Goal: Information Seeking & Learning: Learn about a topic

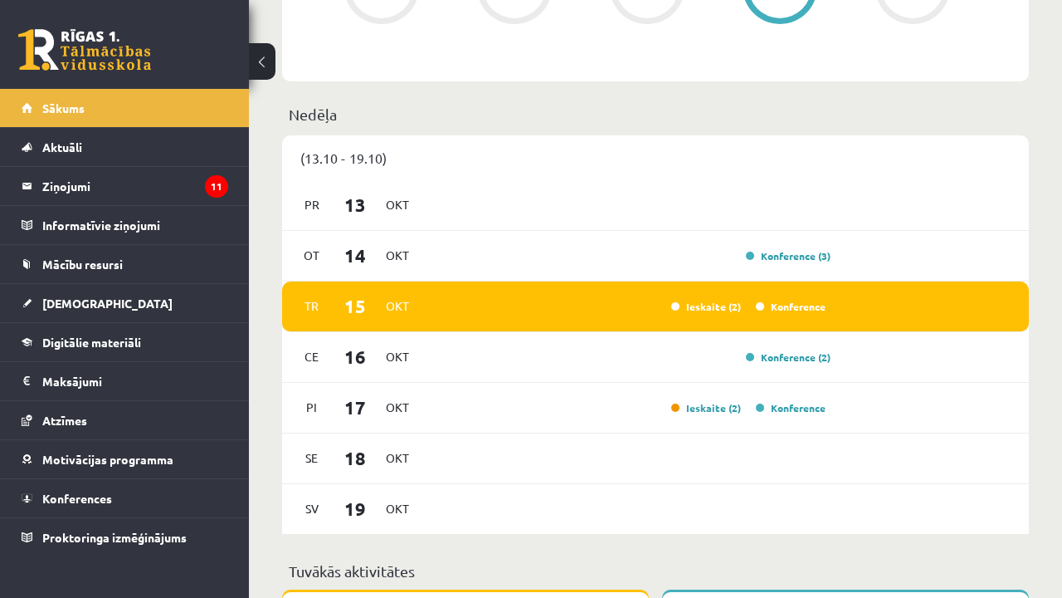
scroll to position [857, 0]
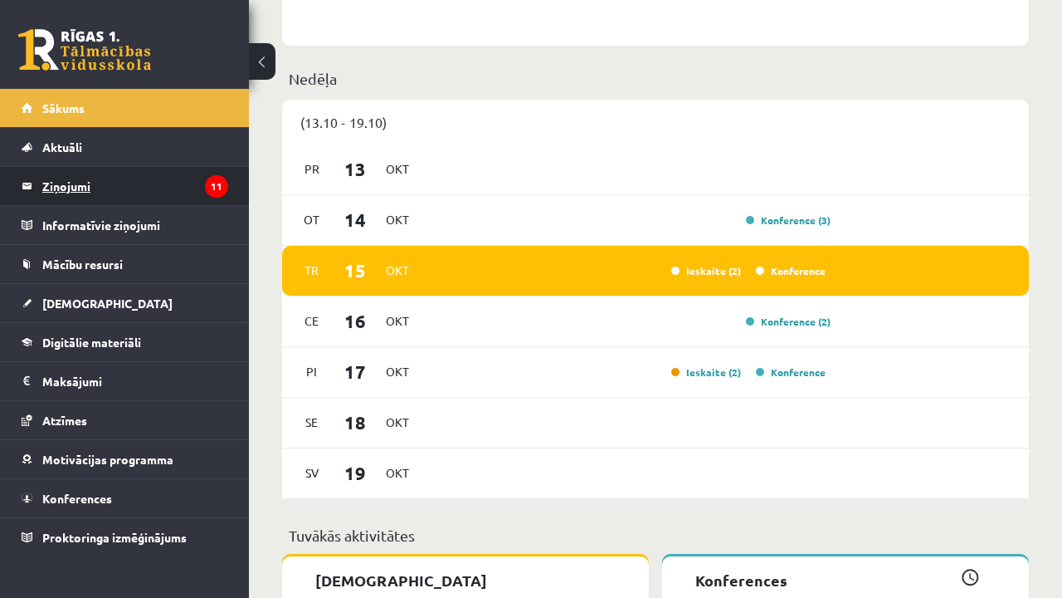
click at [175, 201] on legend "Ziņojumi 11" at bounding box center [135, 186] width 186 height 38
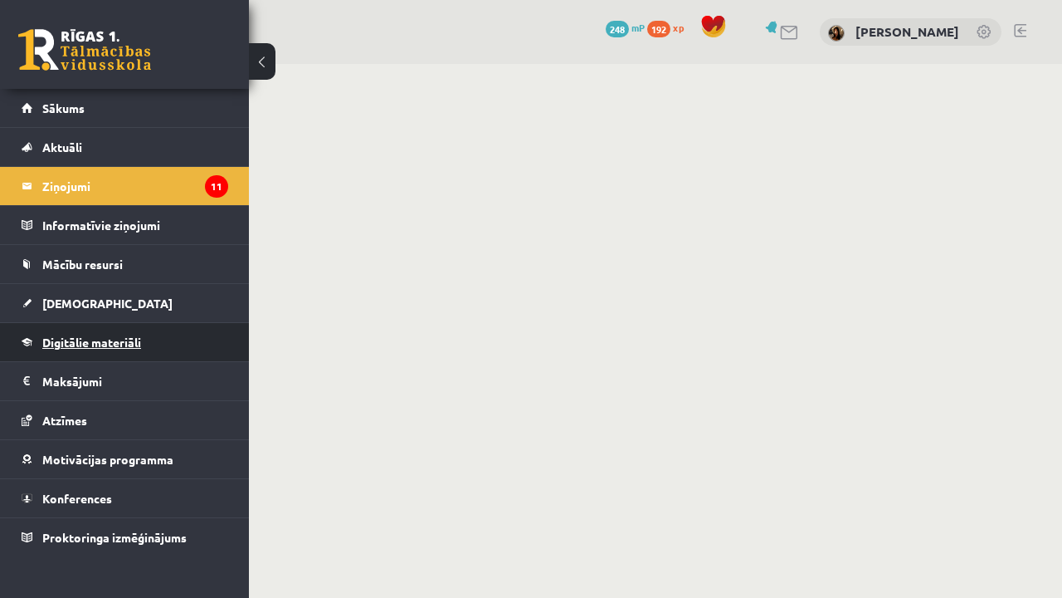
click at [119, 349] on link "Digitālie materiāli" at bounding box center [125, 342] width 207 height 38
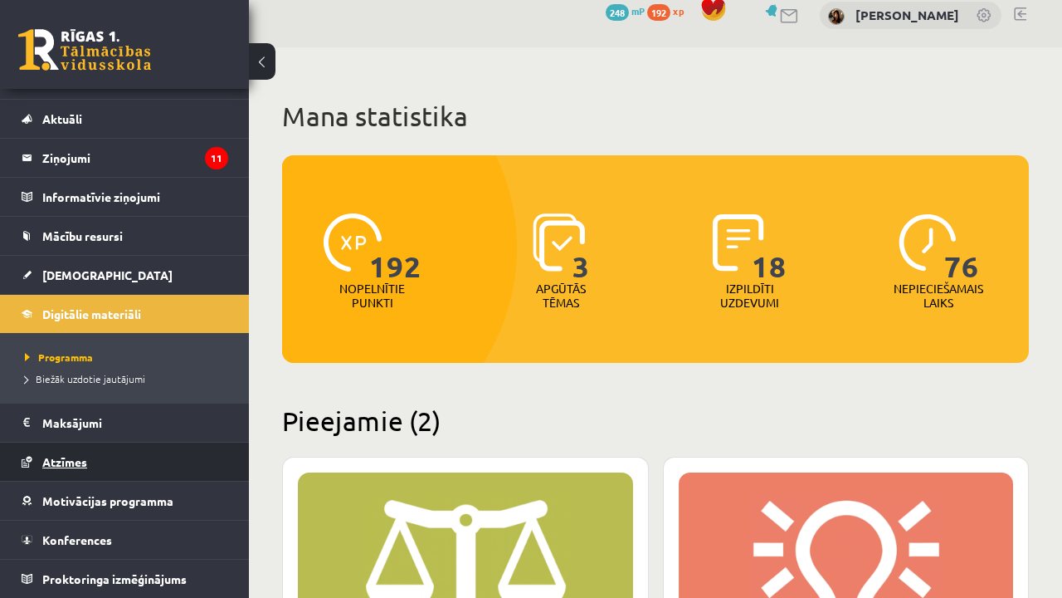
scroll to position [18, 0]
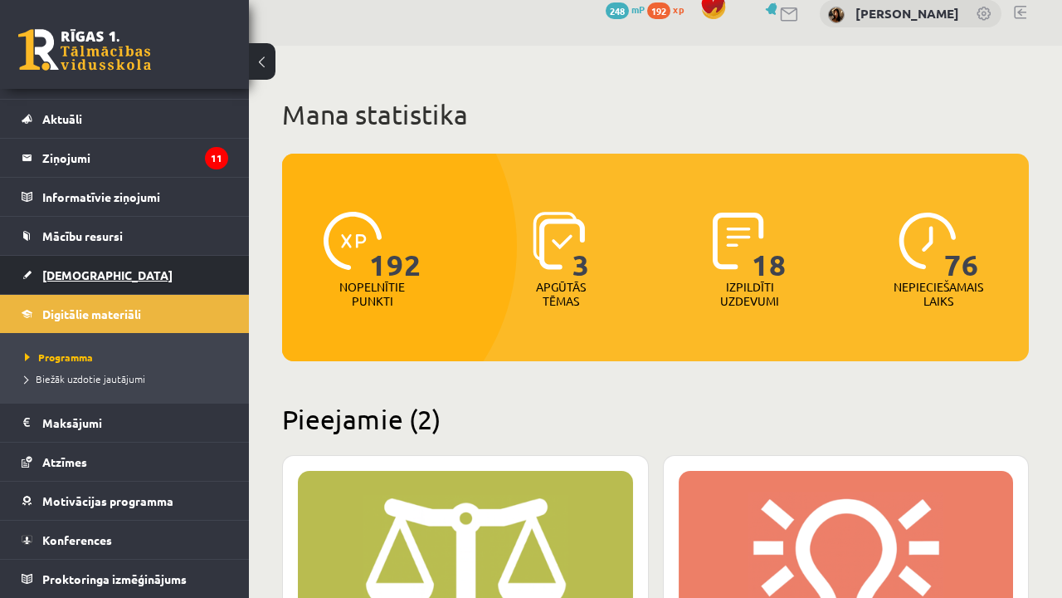
click at [107, 261] on link "[DEMOGRAPHIC_DATA]" at bounding box center [125, 275] width 207 height 38
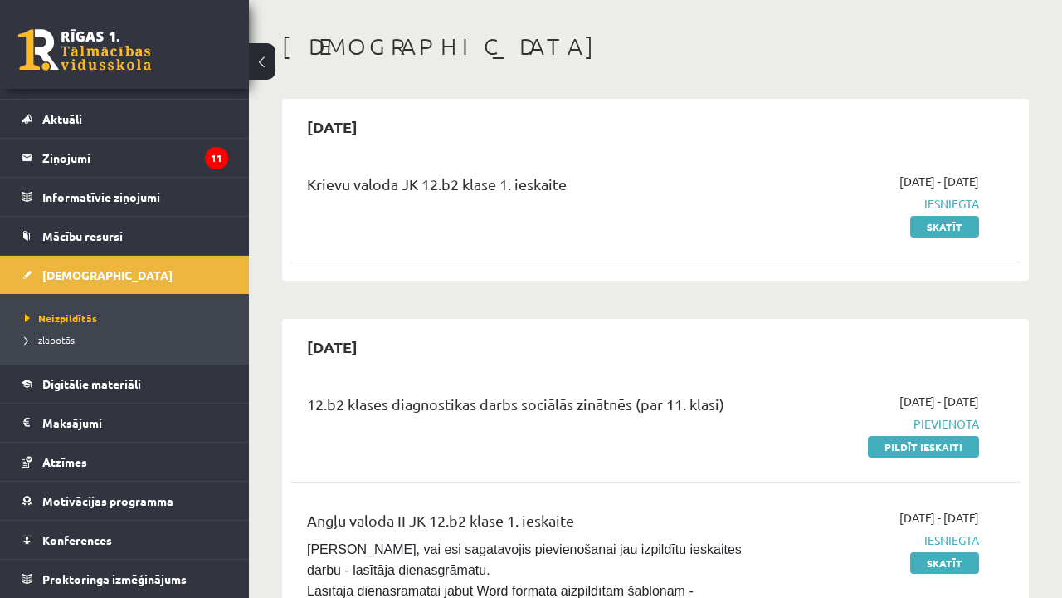
scroll to position [106, 0]
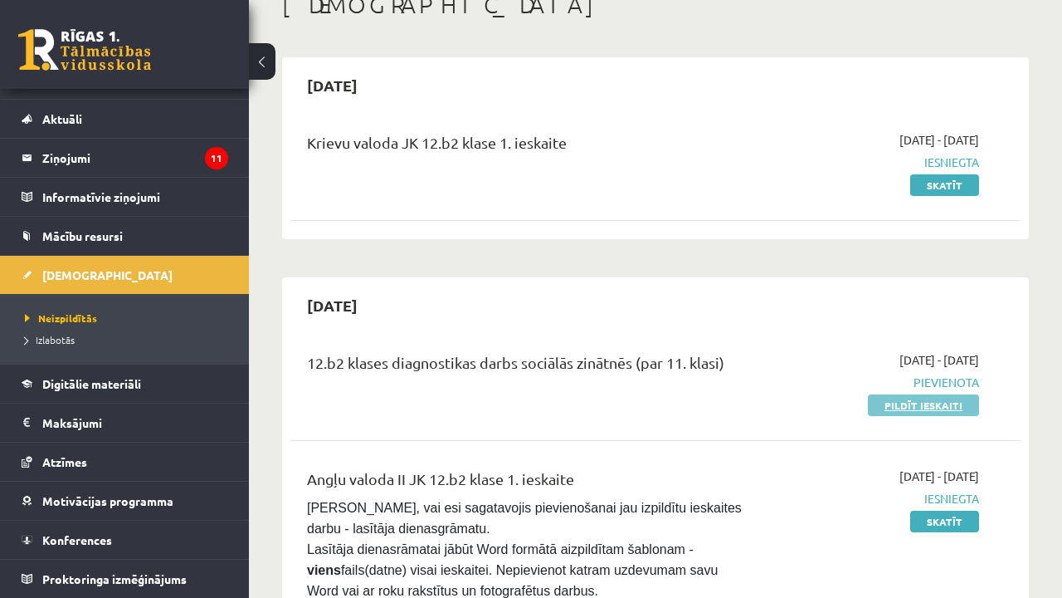
click at [925, 408] on link "Pildīt ieskaiti" at bounding box center [923, 405] width 111 height 22
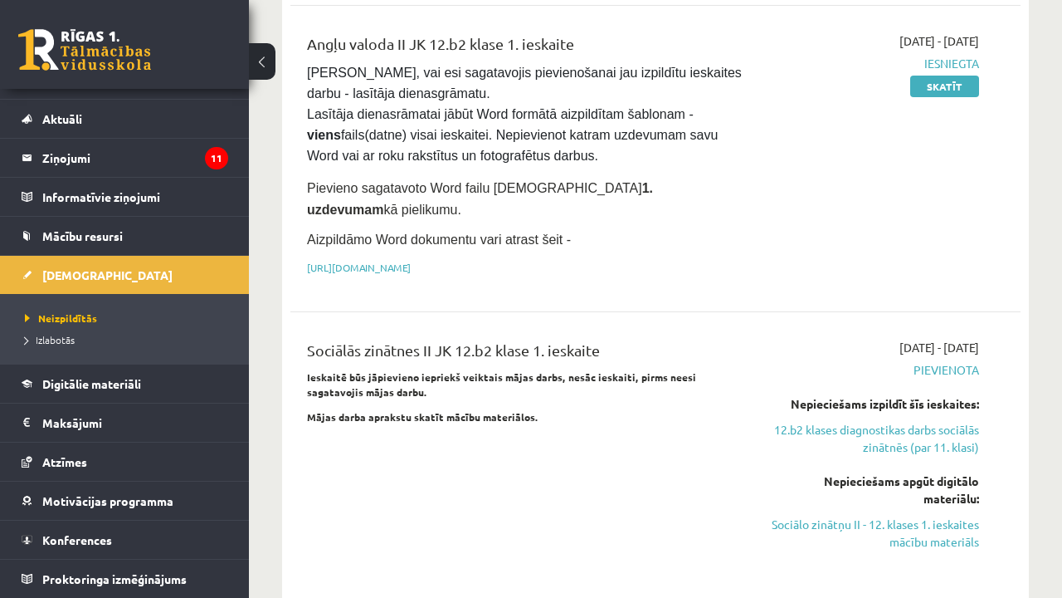
scroll to position [542, 0]
click at [917, 420] on link "12.b2 klases diagnostikas darbs sociālās zinātnēs (par 11. klasi)" at bounding box center [875, 437] width 207 height 35
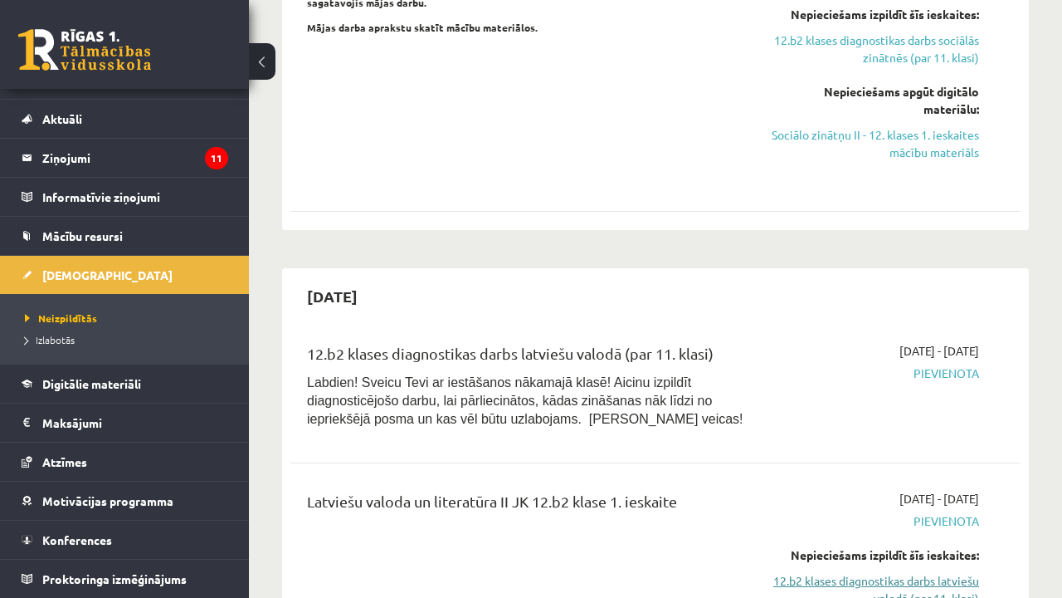
scroll to position [944, 0]
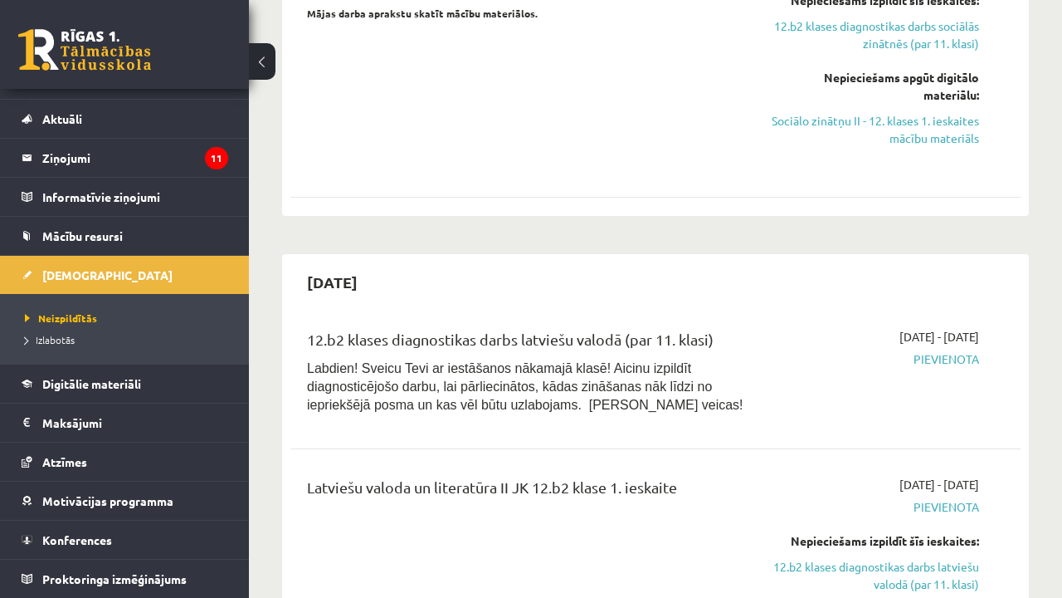
click at [940, 350] on span "Pievienota" at bounding box center [875, 358] width 207 height 17
click at [554, 368] on p "Labdien! Sveicu Tevi ar iestāšanos nākamajā klasē! Aicinu izpildīt diagnosticēj…" at bounding box center [527, 386] width 440 height 55
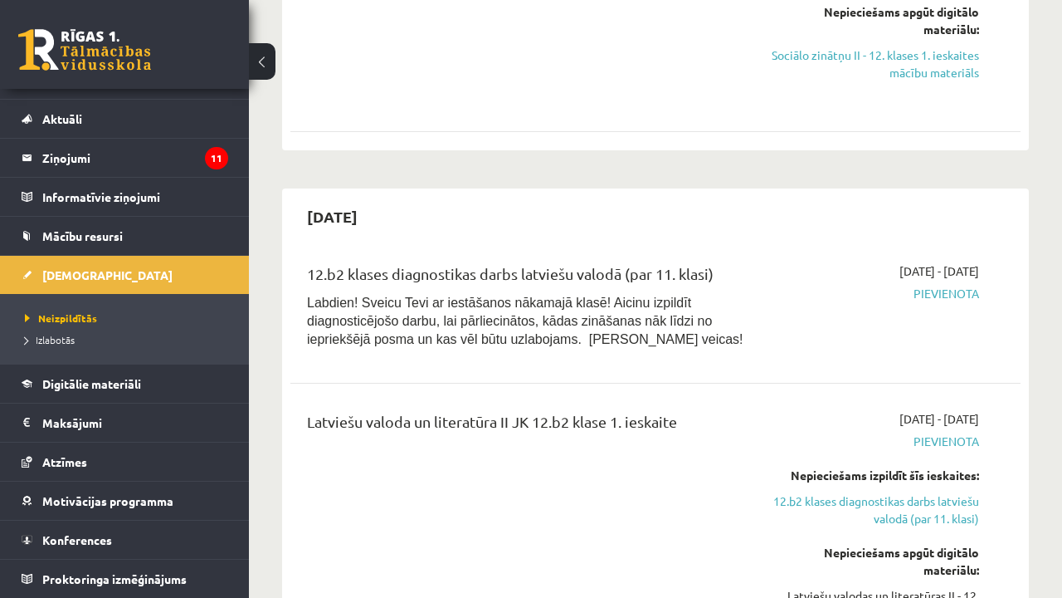
scroll to position [1019, 0]
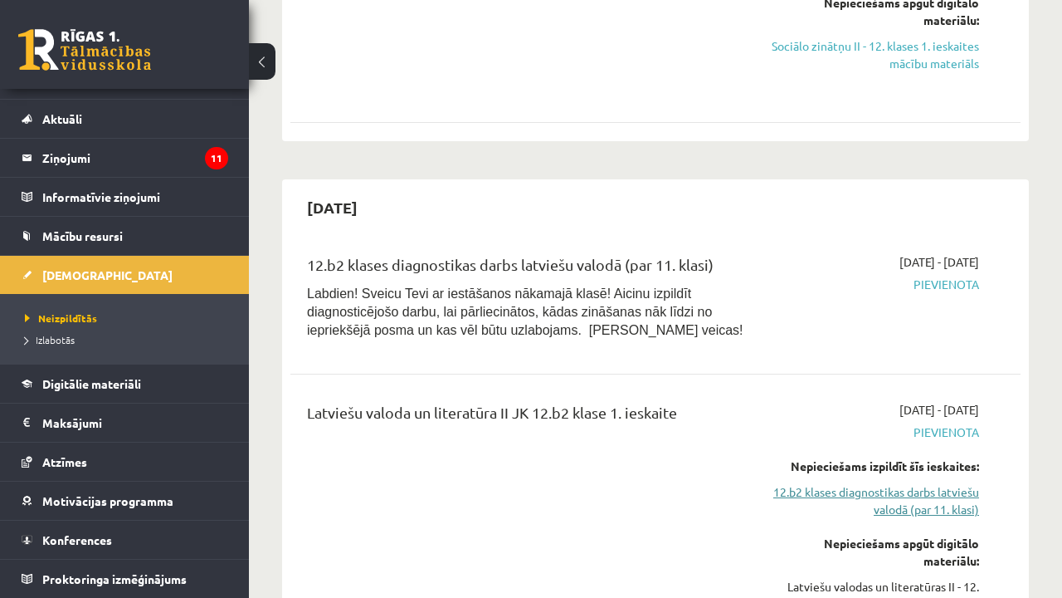
click at [921, 483] on link "12.b2 klases diagnostikas darbs latviešu valodā (par 11. klasi)" at bounding box center [875, 500] width 207 height 35
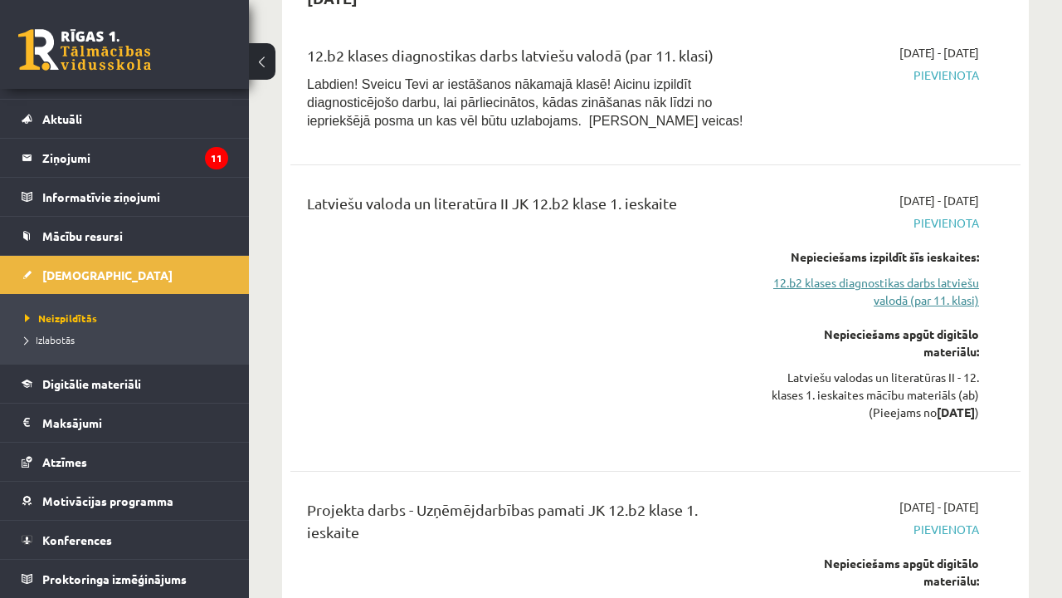
click at [930, 274] on link "12.b2 klases diagnostikas darbs latviešu valodā (par 11. klasi)" at bounding box center [875, 291] width 207 height 35
click at [70, 343] on span "Izlabotās" at bounding box center [50, 339] width 50 height 13
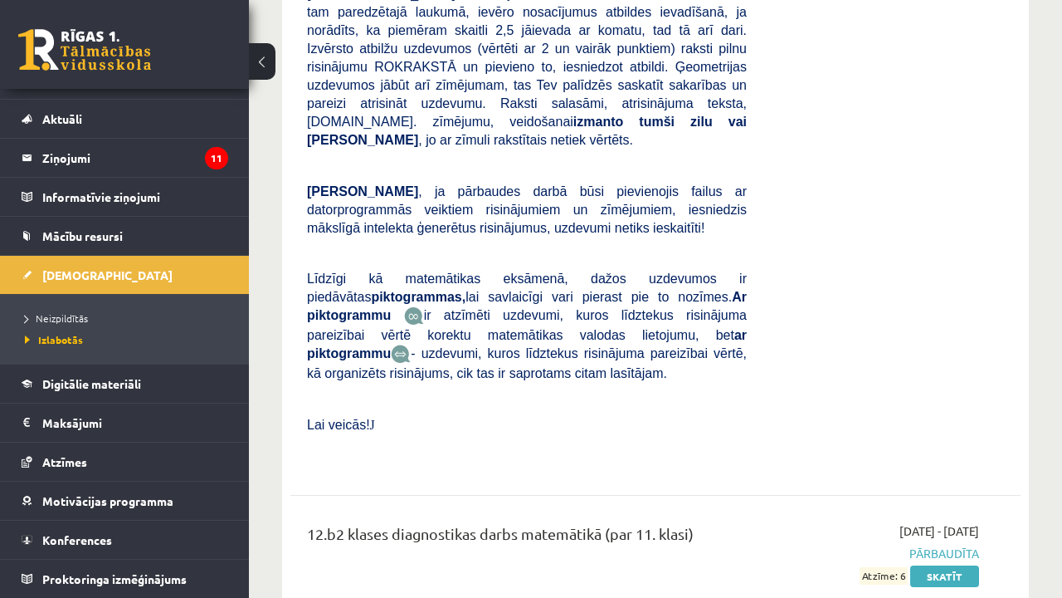
scroll to position [1338, 0]
click at [133, 390] on link "Digitālie materiāli" at bounding box center [125, 383] width 207 height 38
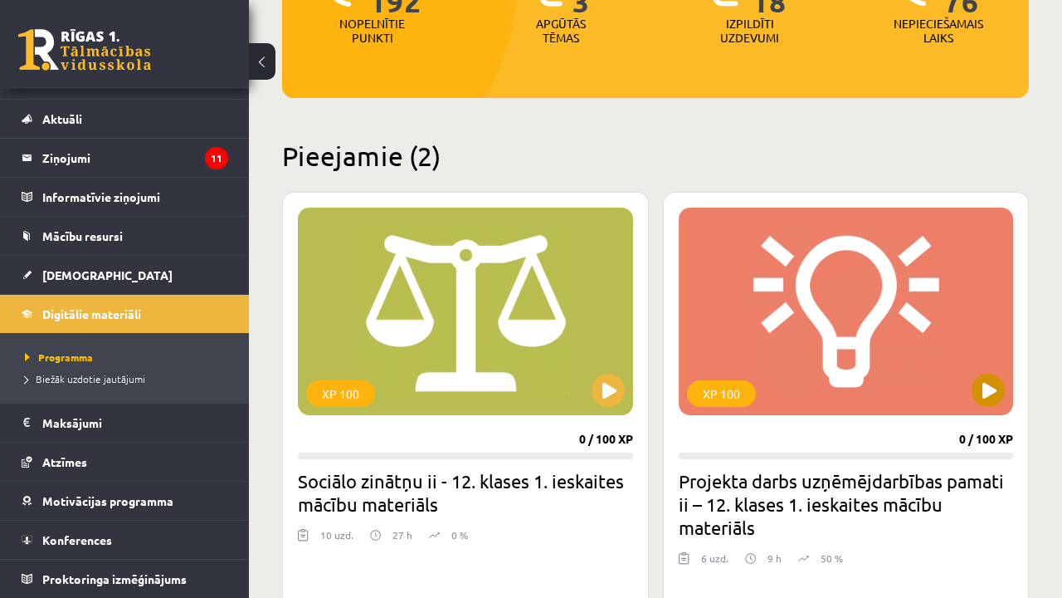
scroll to position [283, 0]
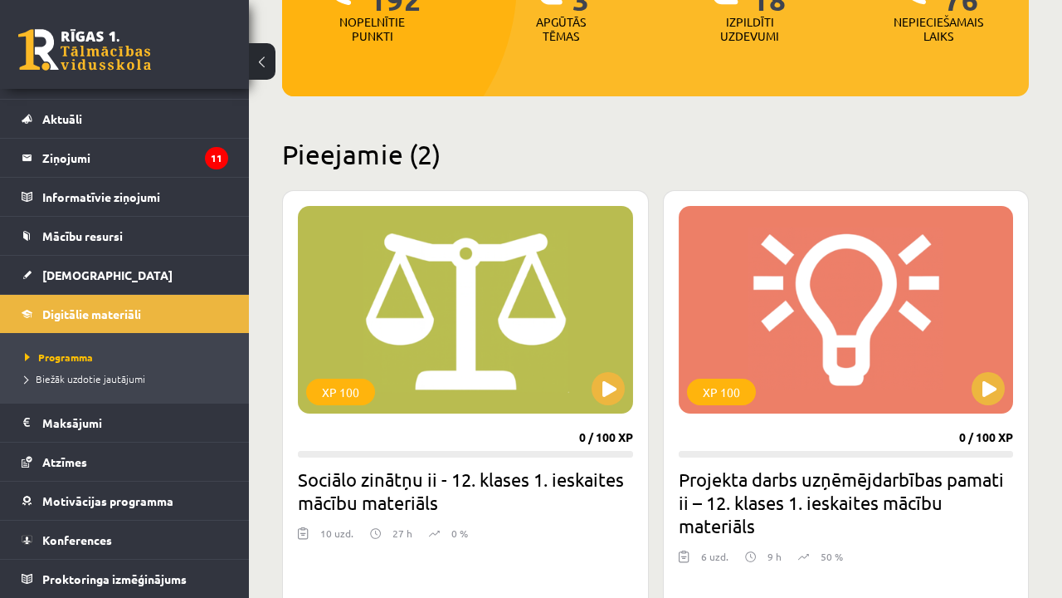
click at [951, 493] on h2 "Projekta darbs uzņēmējdarbības pamati ii – 12. klases 1. ieskaites mācību mater…" at bounding box center [846, 502] width 335 height 70
click at [988, 408] on div "XP 100" at bounding box center [846, 309] width 335 height 207
click at [794, 364] on div "XP 100" at bounding box center [846, 309] width 335 height 207
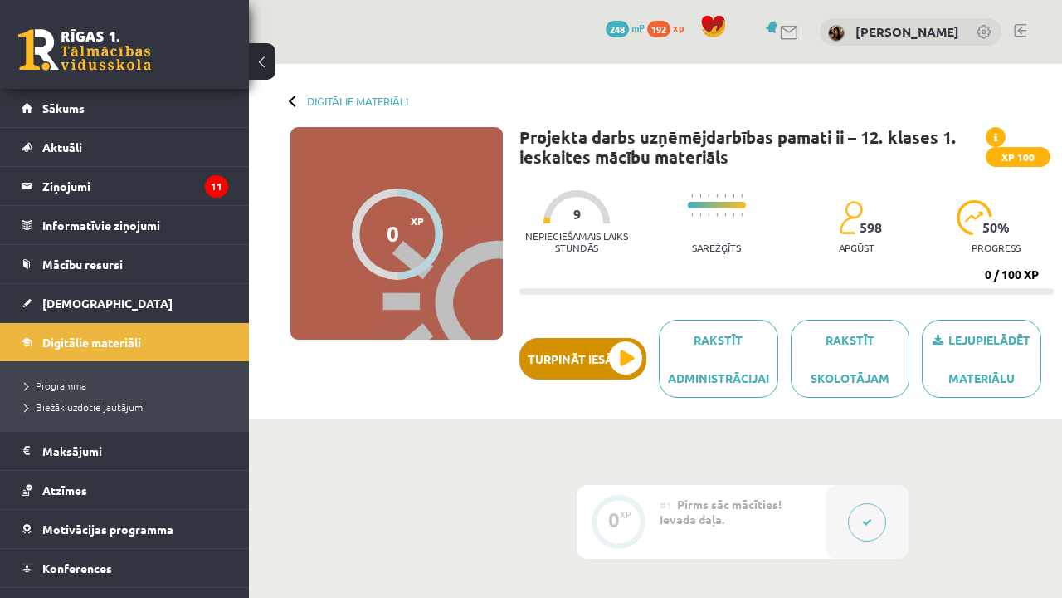
click at [620, 359] on button "Turpināt iesākto" at bounding box center [583, 358] width 127 height 41
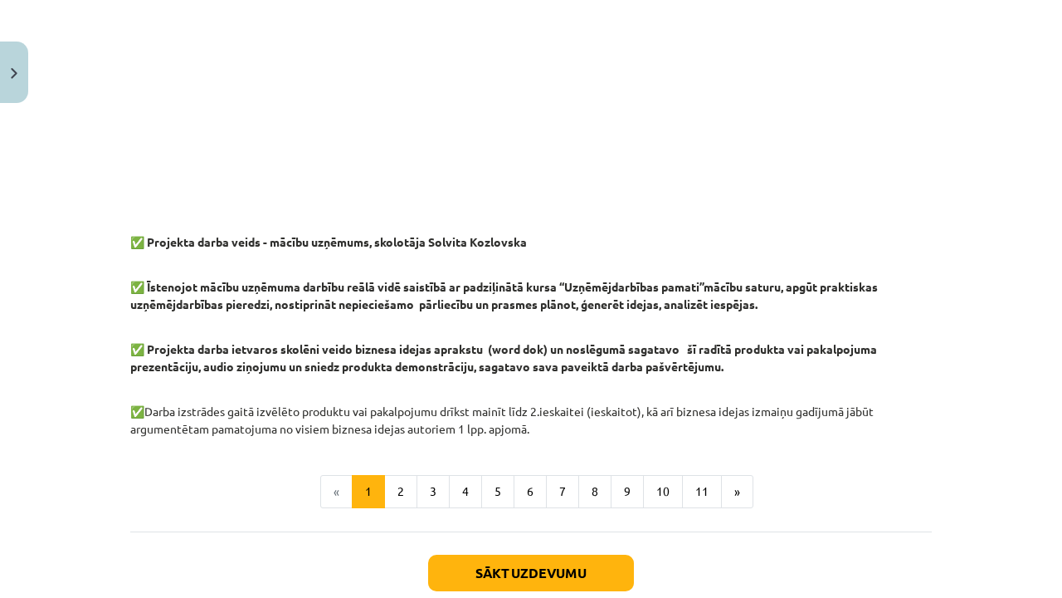
scroll to position [1335, 0]
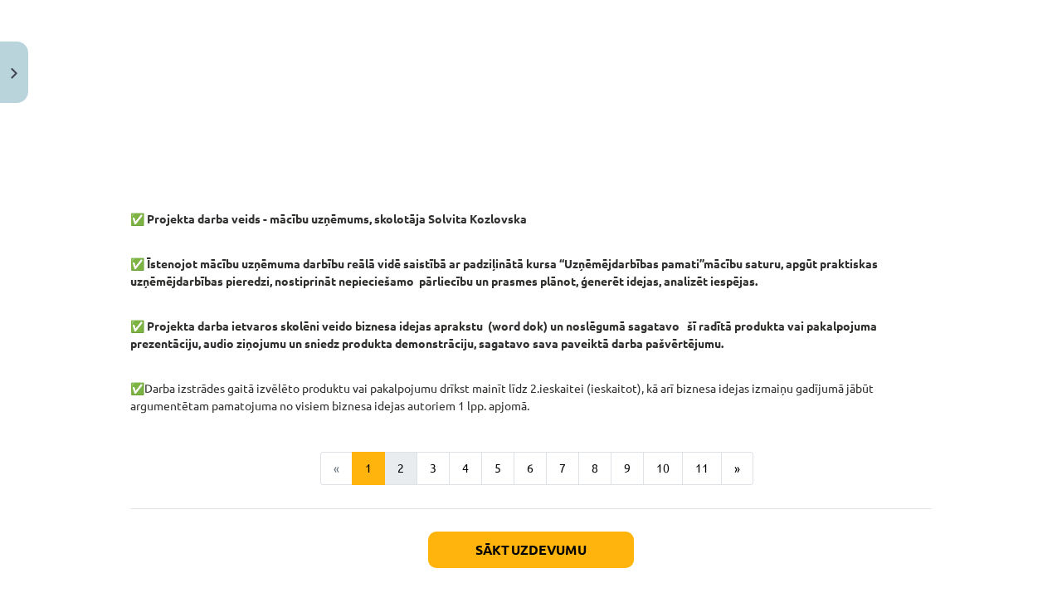
click at [403, 470] on button "2" at bounding box center [400, 467] width 33 height 33
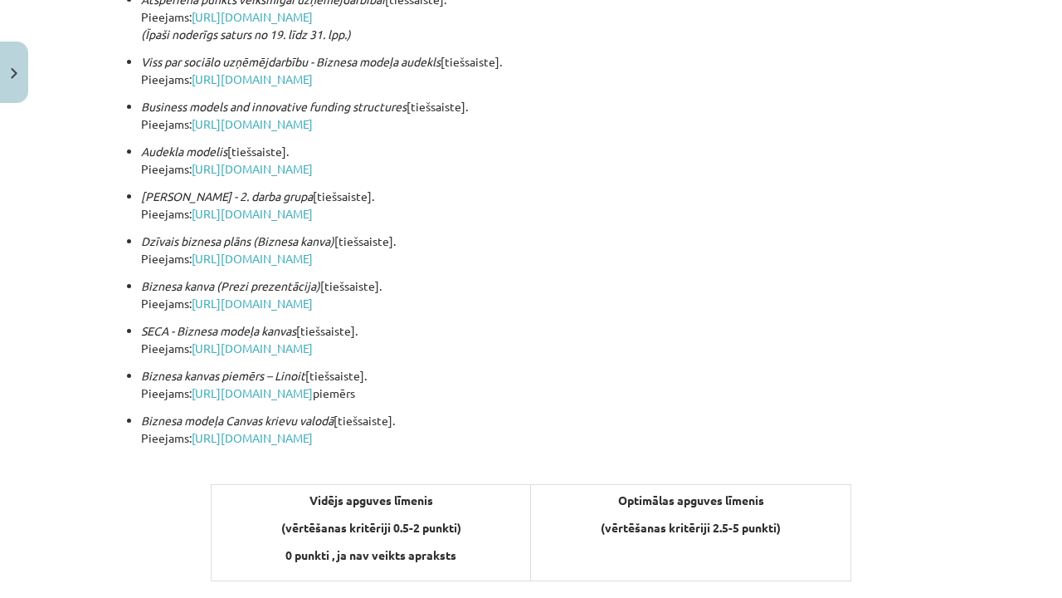
scroll to position [673, 0]
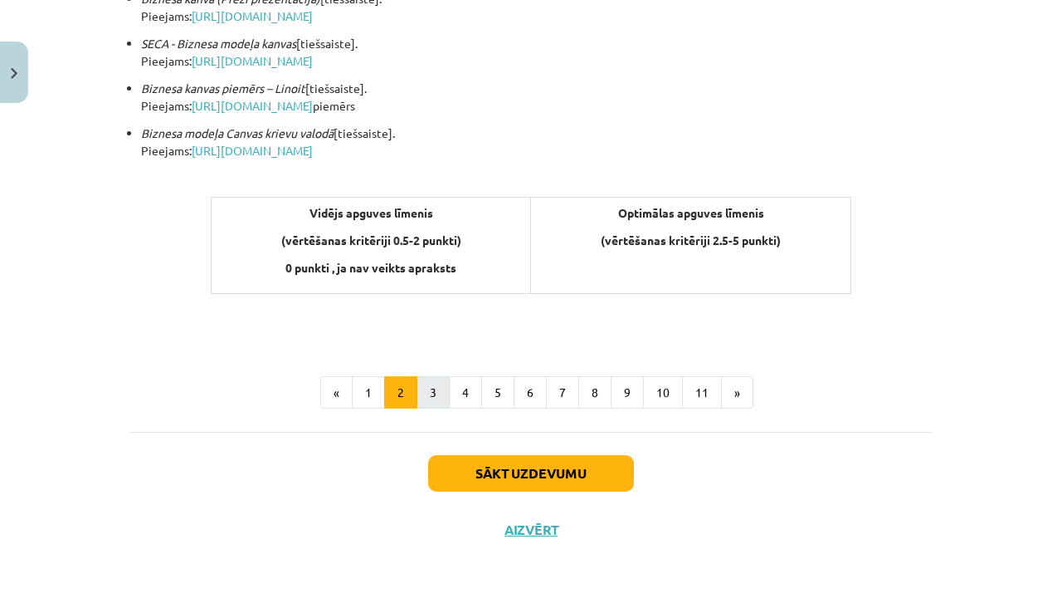
click at [442, 395] on button "3" at bounding box center [433, 392] width 33 height 33
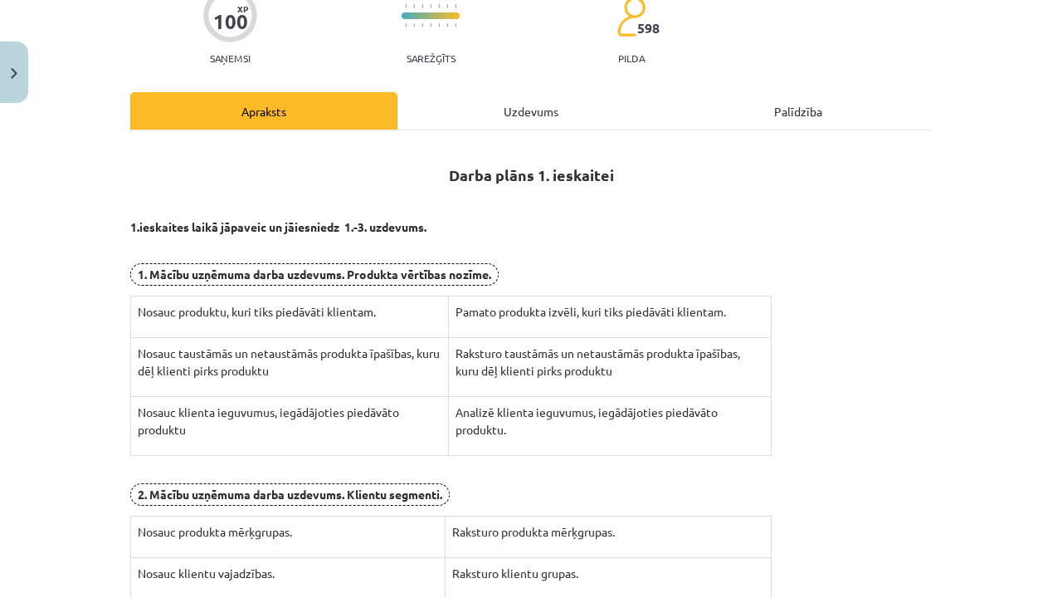
scroll to position [148, 0]
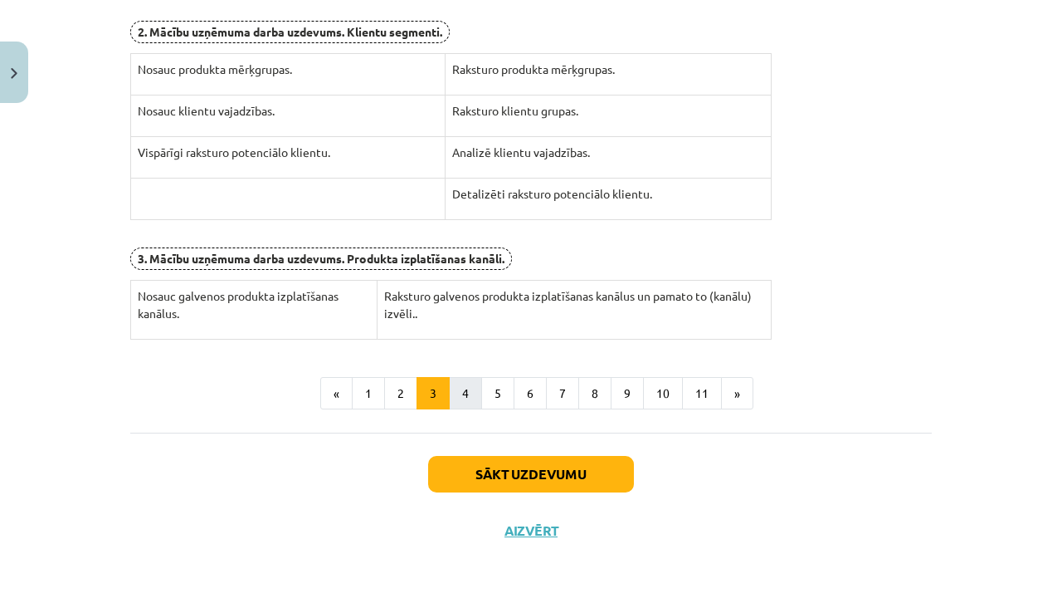
click at [461, 388] on button "4" at bounding box center [465, 393] width 33 height 33
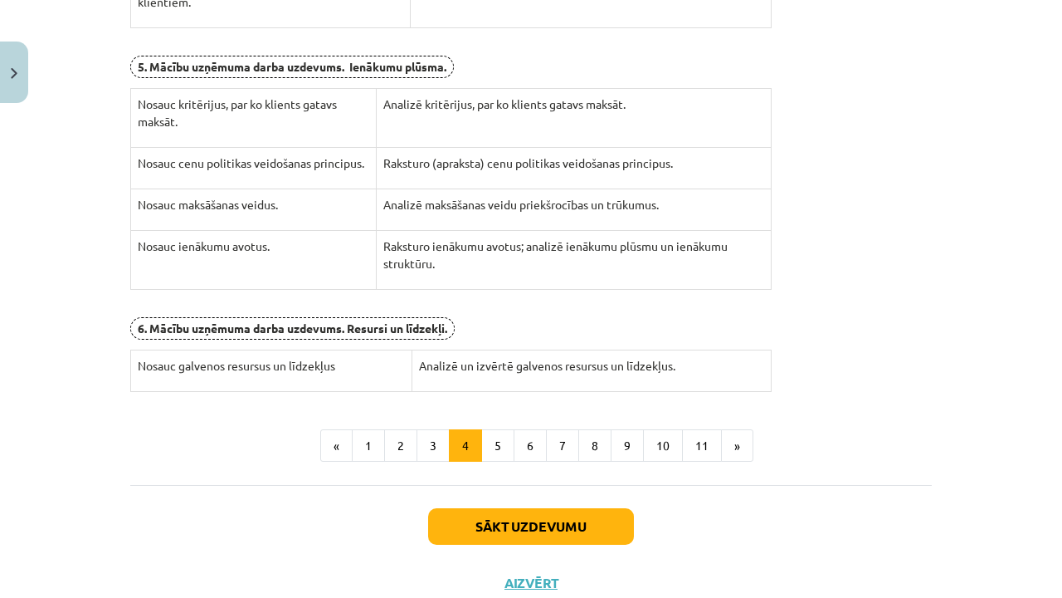
scroll to position [297, 0]
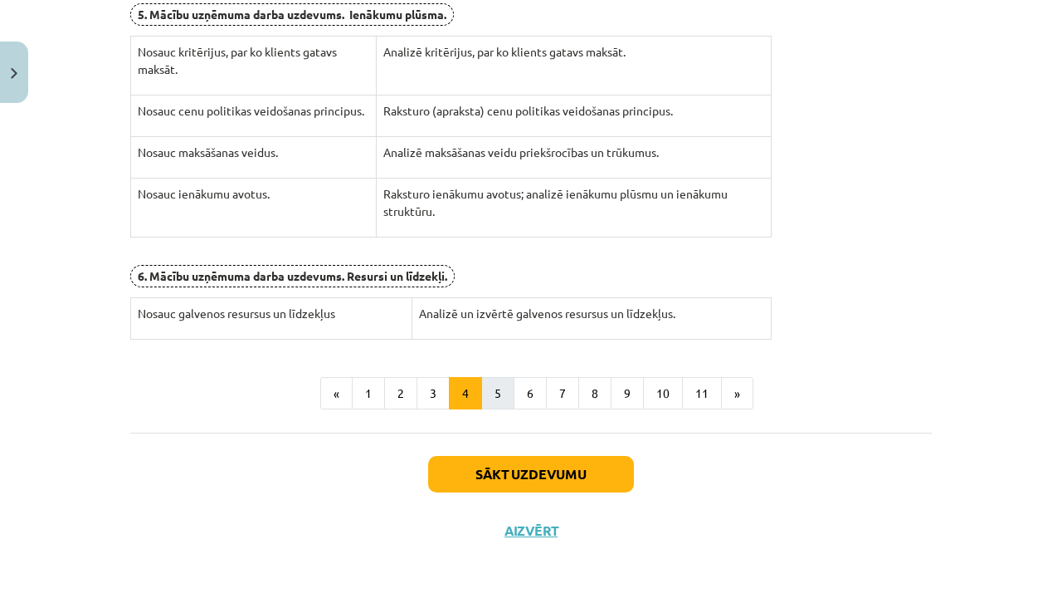
click at [494, 389] on button "5" at bounding box center [497, 393] width 33 height 33
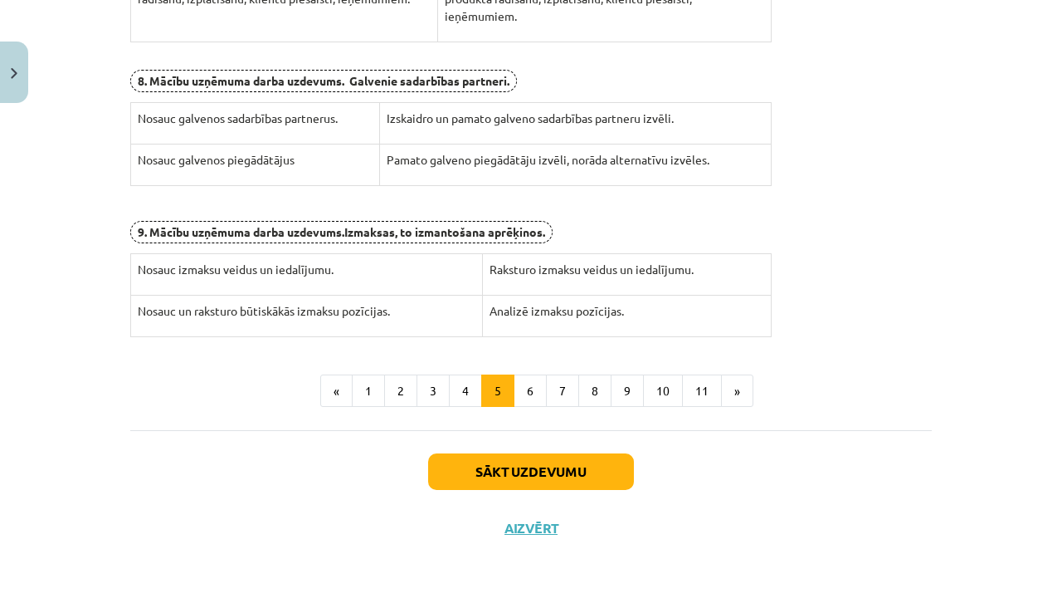
scroll to position [491, 0]
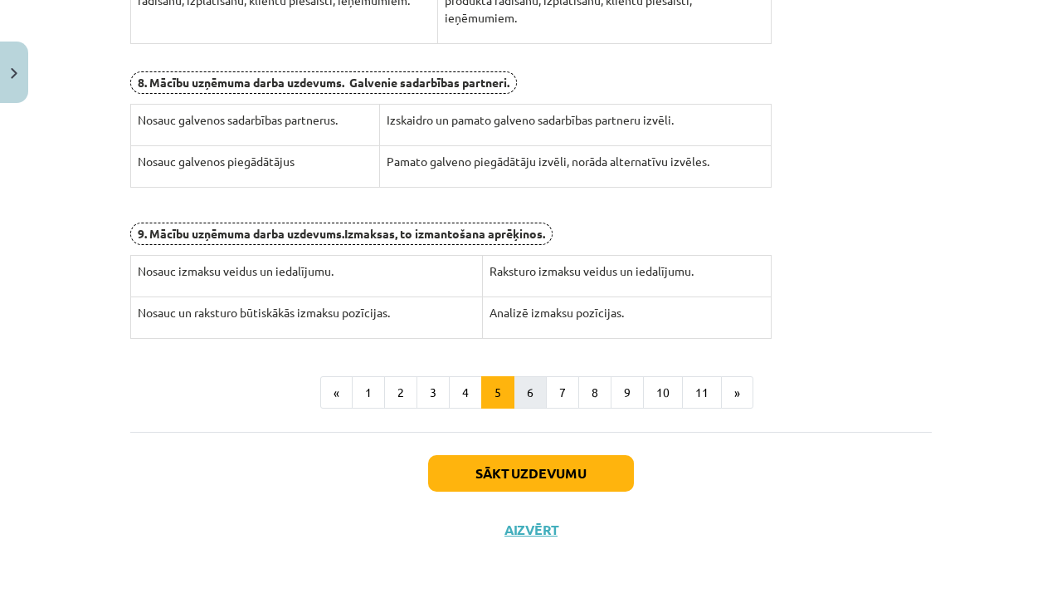
click at [532, 391] on button "6" at bounding box center [530, 392] width 33 height 33
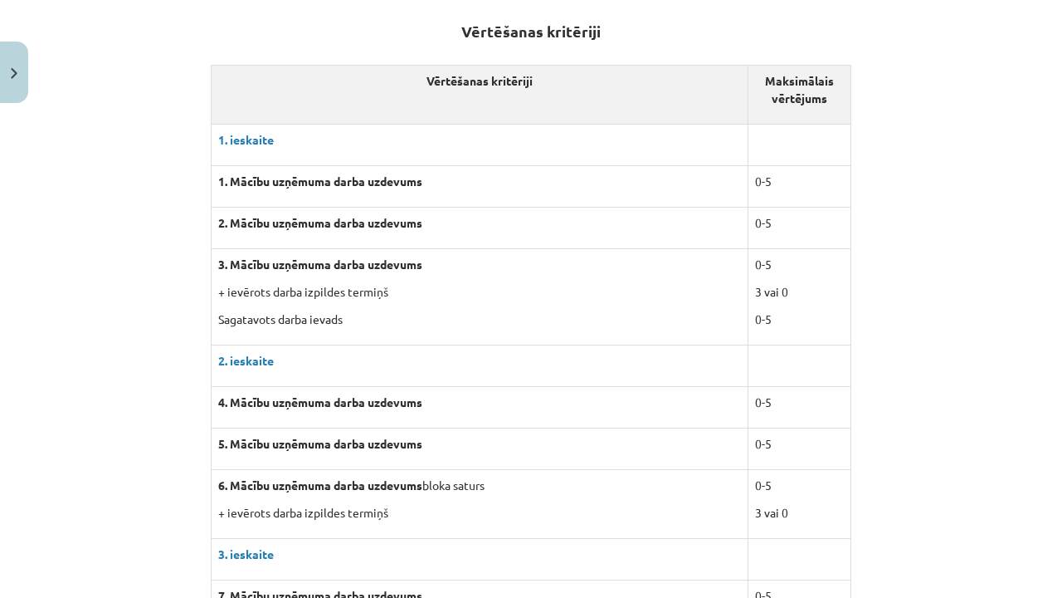
scroll to position [297, 0]
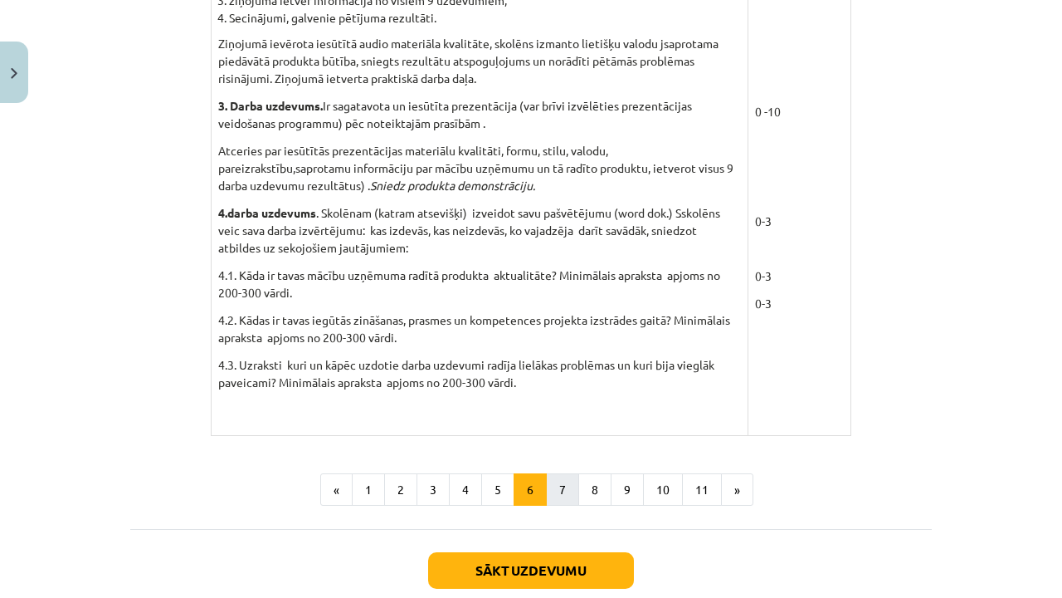
click at [569, 473] on button "7" at bounding box center [562, 489] width 33 height 33
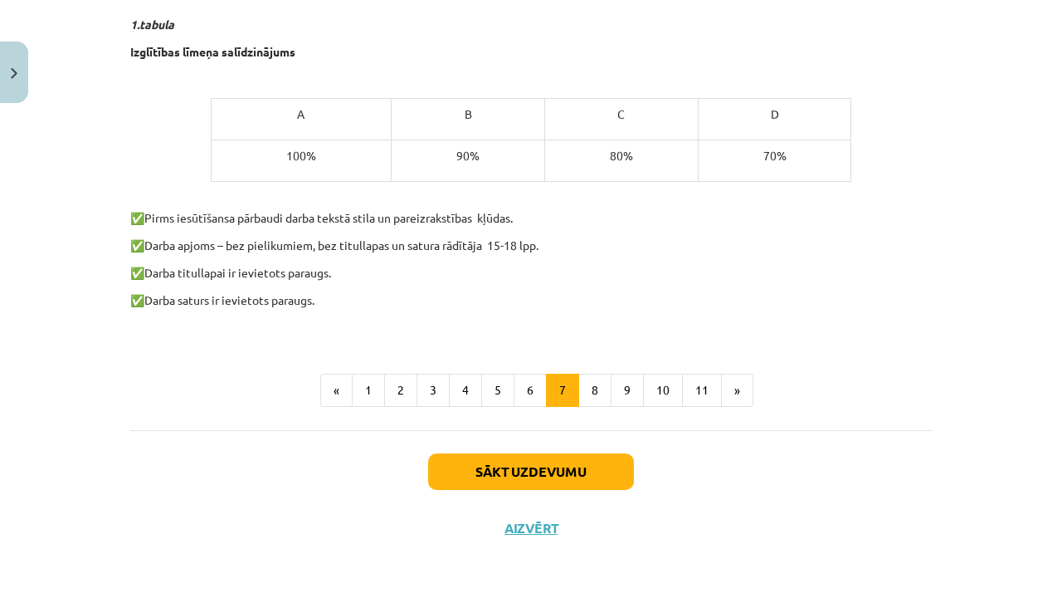
scroll to position [1039, 0]
click at [596, 398] on button "8" at bounding box center [594, 389] width 33 height 33
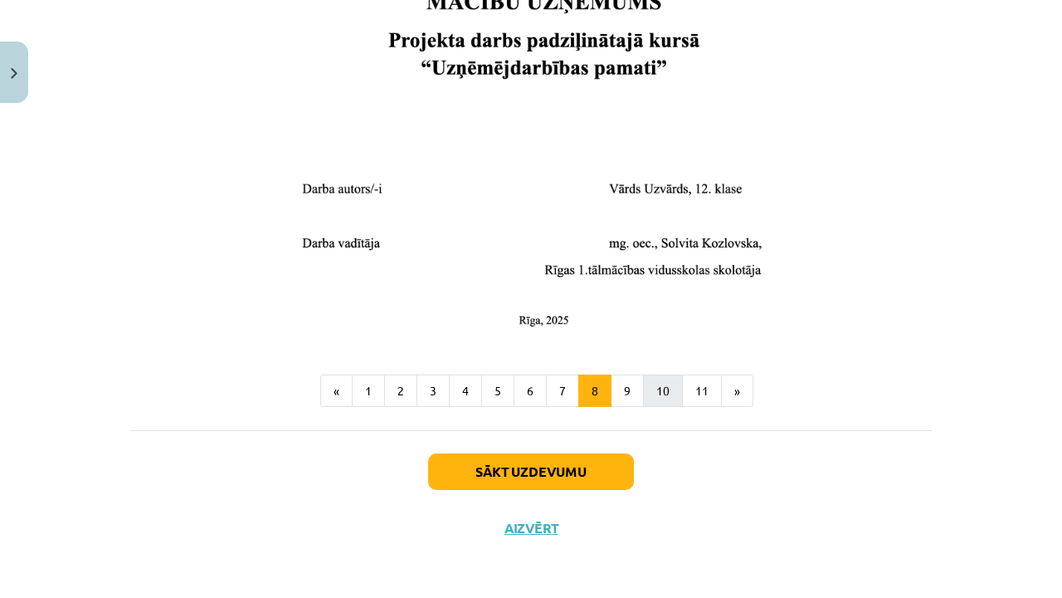
scroll to position [691, 0]
click at [627, 396] on button "9" at bounding box center [627, 390] width 33 height 33
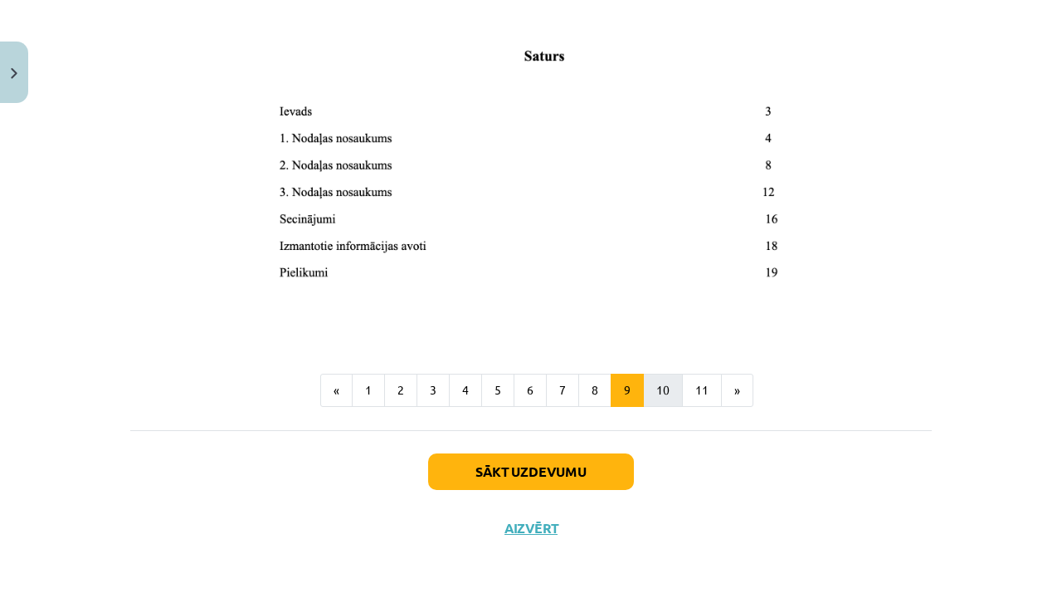
click at [662, 395] on button "10" at bounding box center [663, 389] width 40 height 33
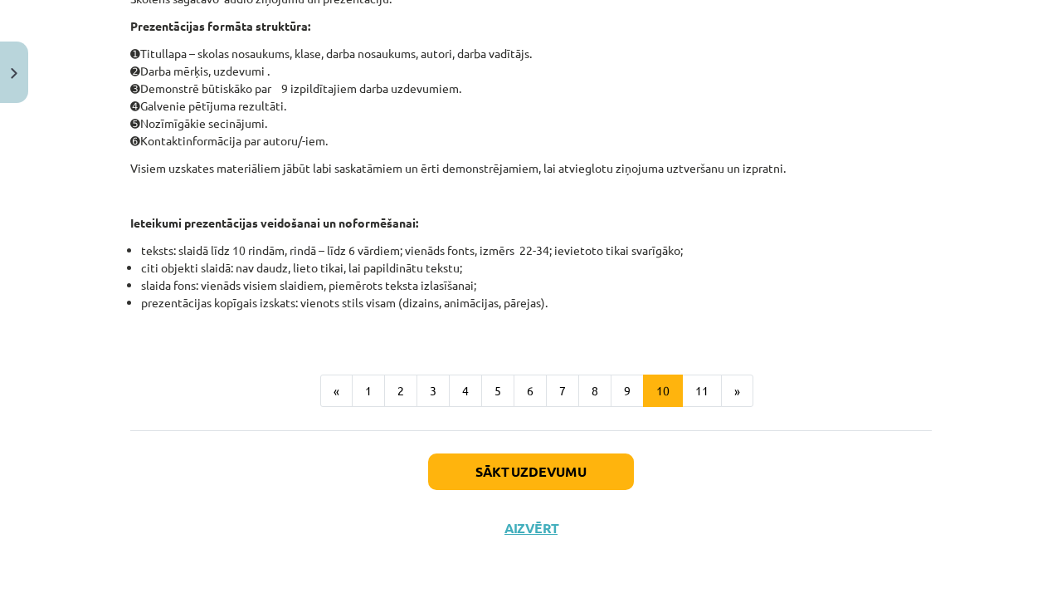
scroll to position [409, 0]
click at [688, 399] on button "11" at bounding box center [702, 390] width 40 height 33
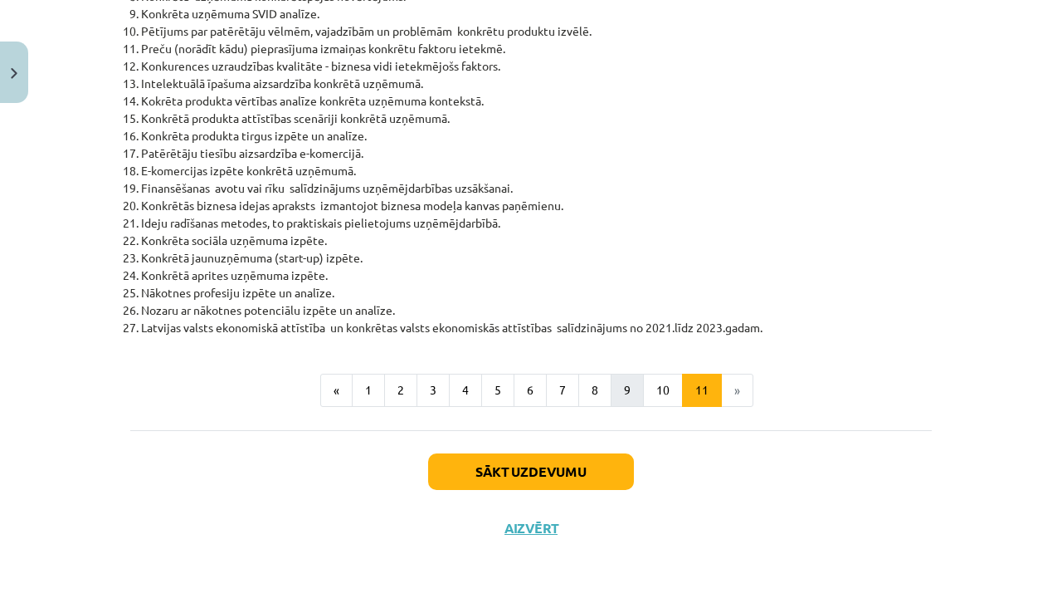
scroll to position [777, 0]
click at [739, 398] on li "»" at bounding box center [738, 389] width 32 height 33
click at [503, 473] on button "Sākt uzdevumu" at bounding box center [531, 471] width 206 height 37
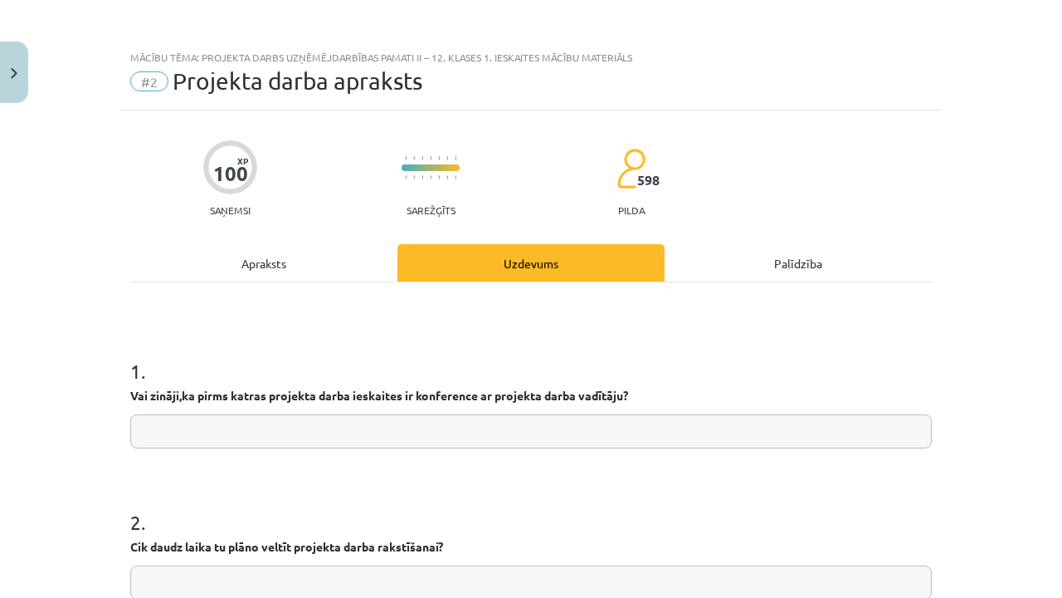
scroll to position [0, 0]
click at [263, 268] on div "Apraksts" at bounding box center [263, 262] width 267 height 37
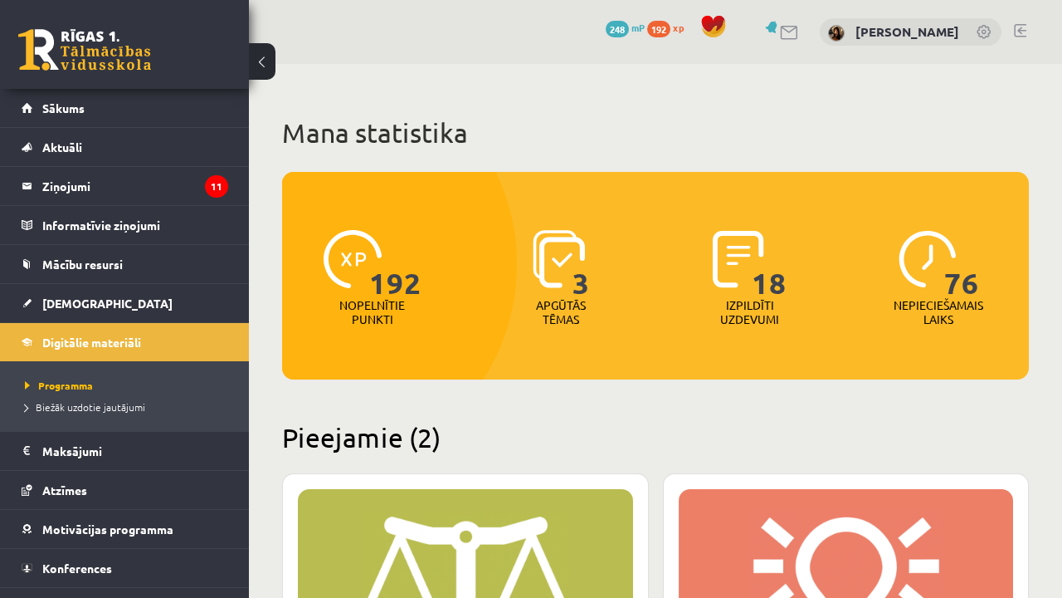
scroll to position [283, 0]
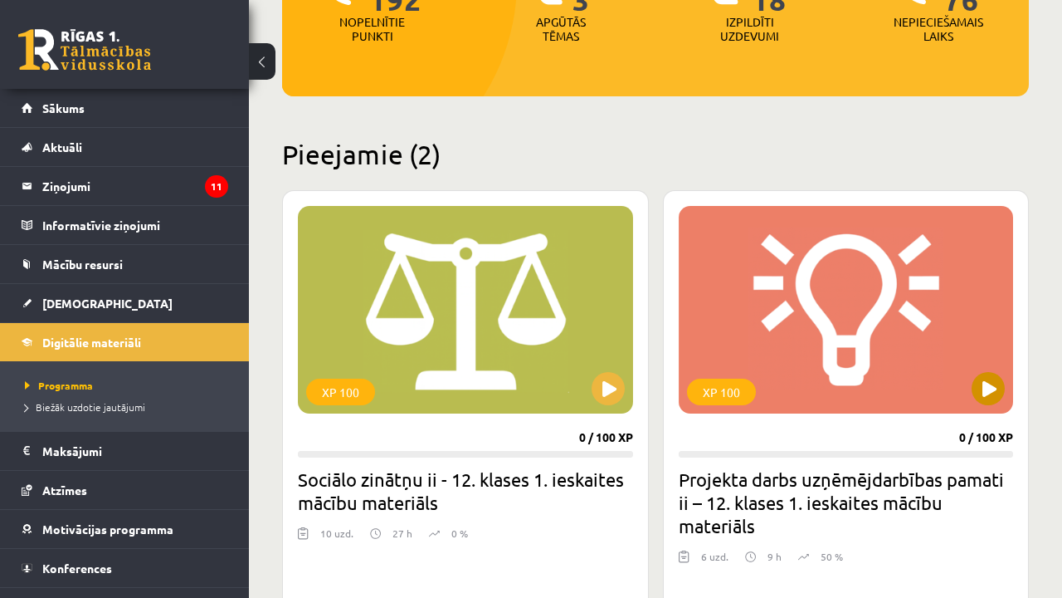
click at [983, 382] on button at bounding box center [988, 388] width 33 height 33
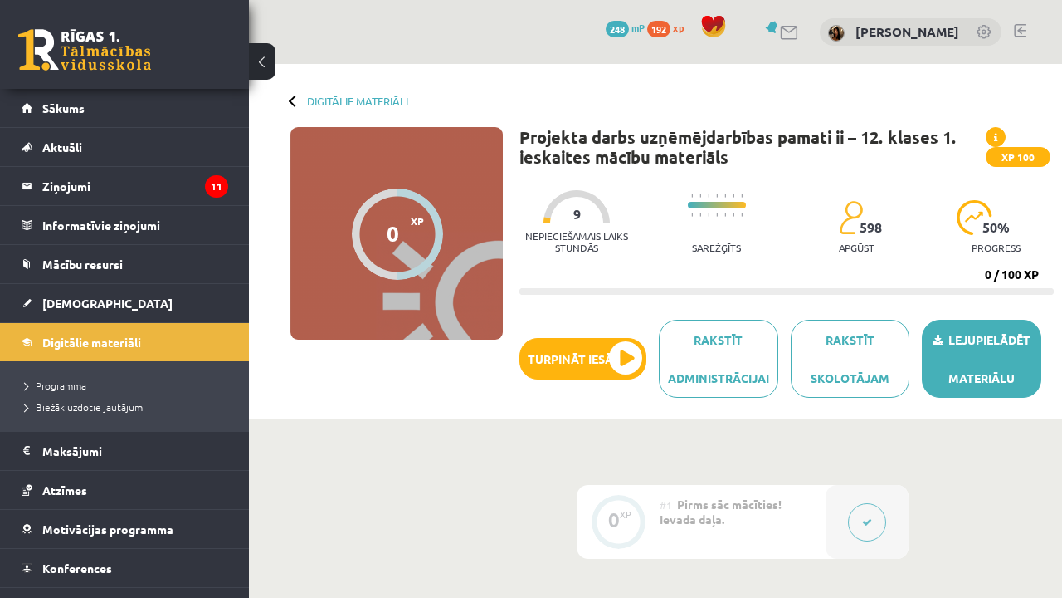
click at [1022, 351] on link "Lejupielādēt materiālu" at bounding box center [982, 359] width 120 height 78
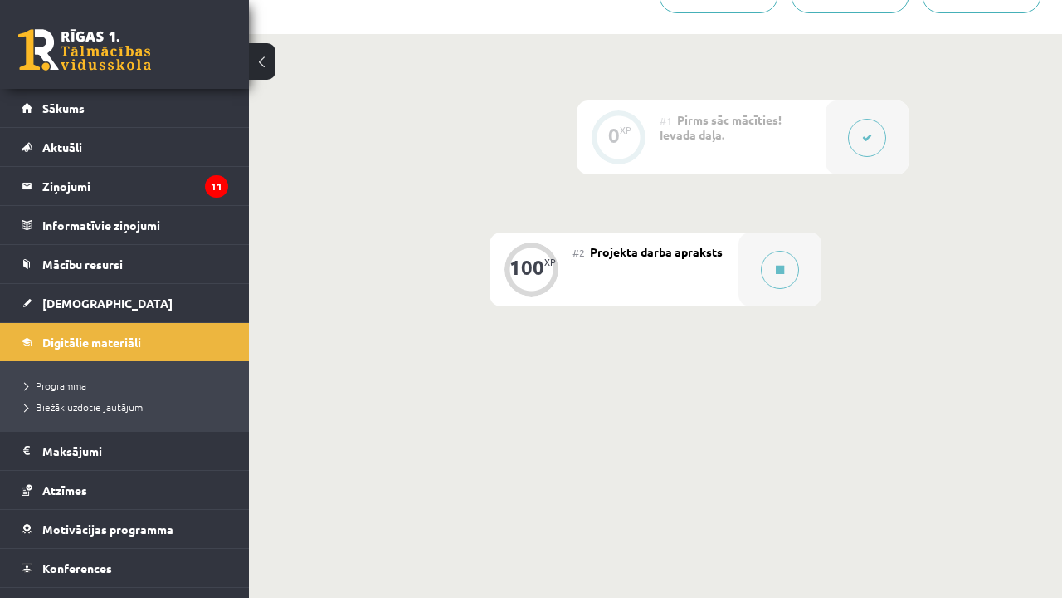
scroll to position [383, 0]
click at [802, 121] on div "#1 Pirms sāc mācīties! Ievada daļa." at bounding box center [743, 138] width 166 height 74
click at [88, 385] on link "Programma" at bounding box center [128, 385] width 207 height 15
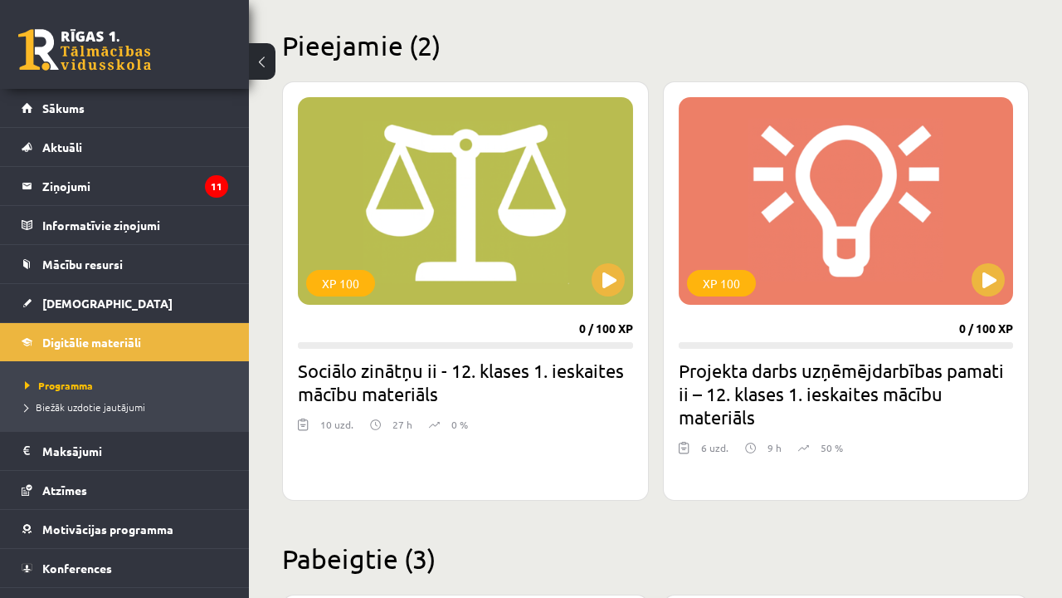
scroll to position [394, 0]
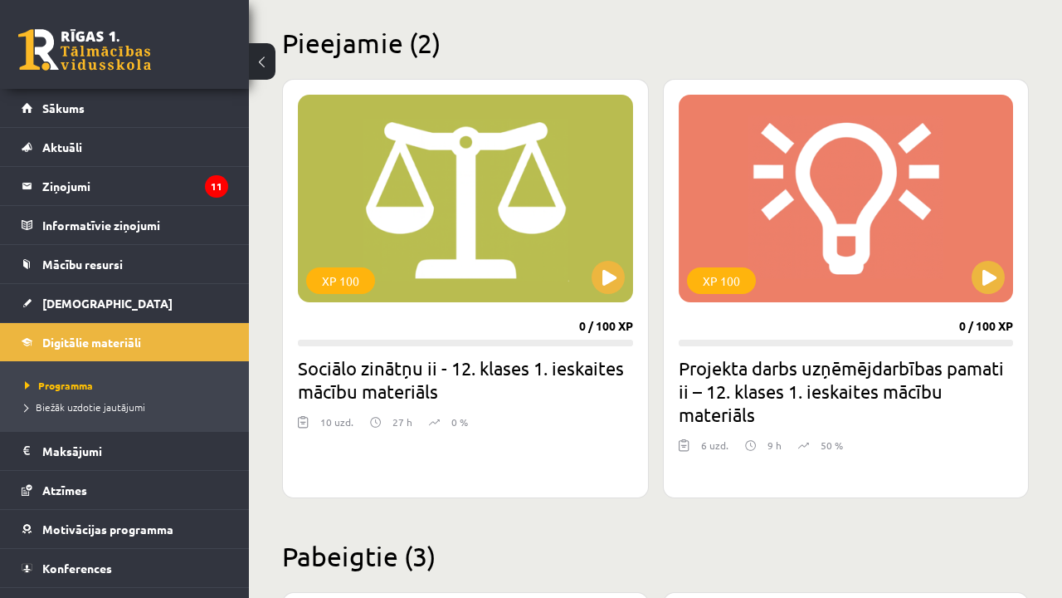
click at [861, 388] on h2 "Projekta darbs uzņēmējdarbības pamati ii – 12. klases 1. ieskaites mācību mater…" at bounding box center [846, 391] width 335 height 70
click at [793, 283] on div "XP 100" at bounding box center [846, 198] width 335 height 207
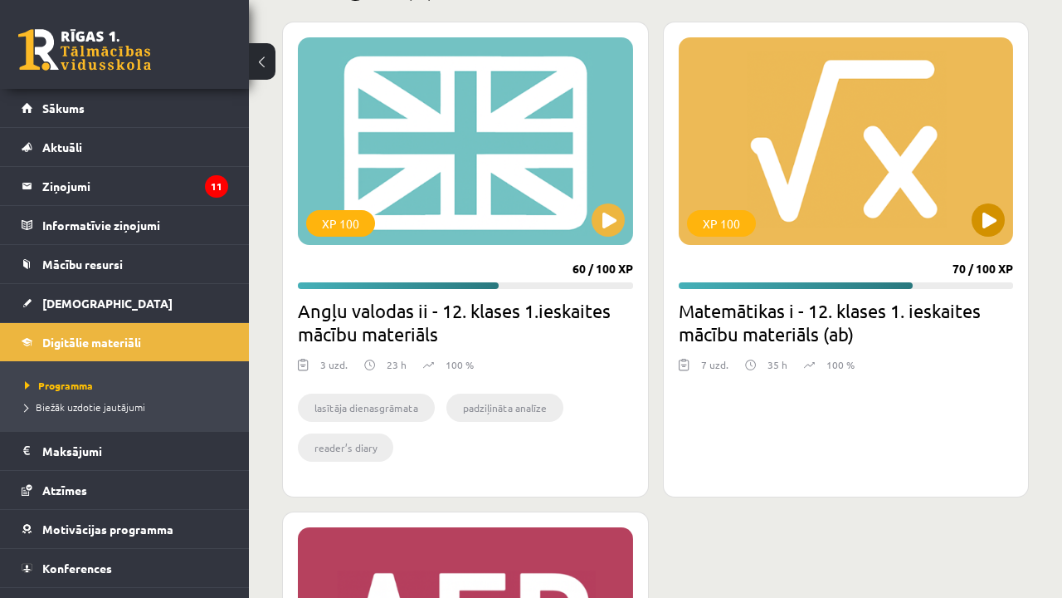
scroll to position [1020, 0]
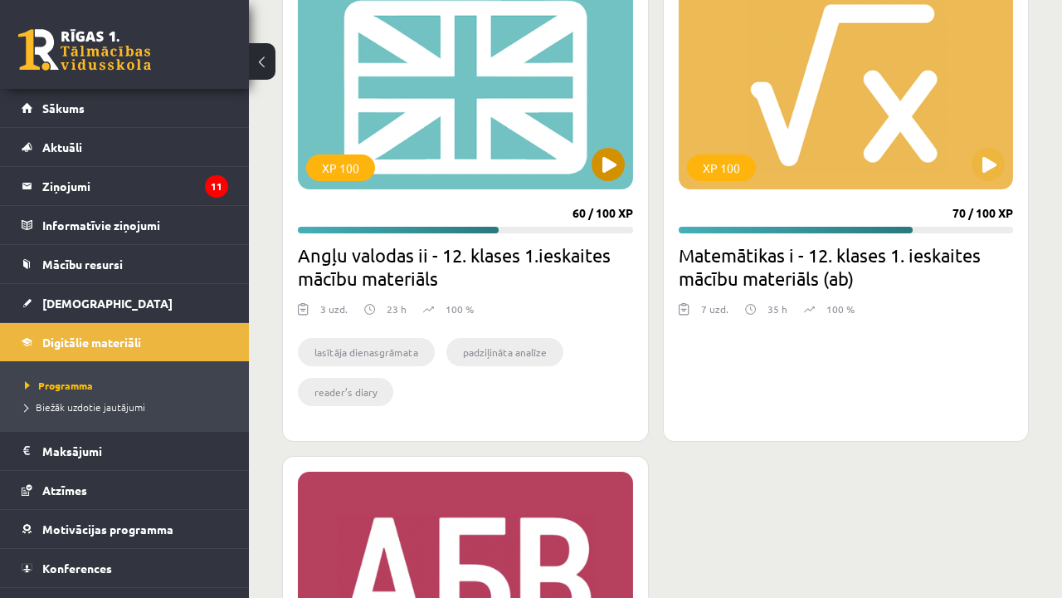
click at [352, 165] on div "XP 100" at bounding box center [340, 167] width 69 height 27
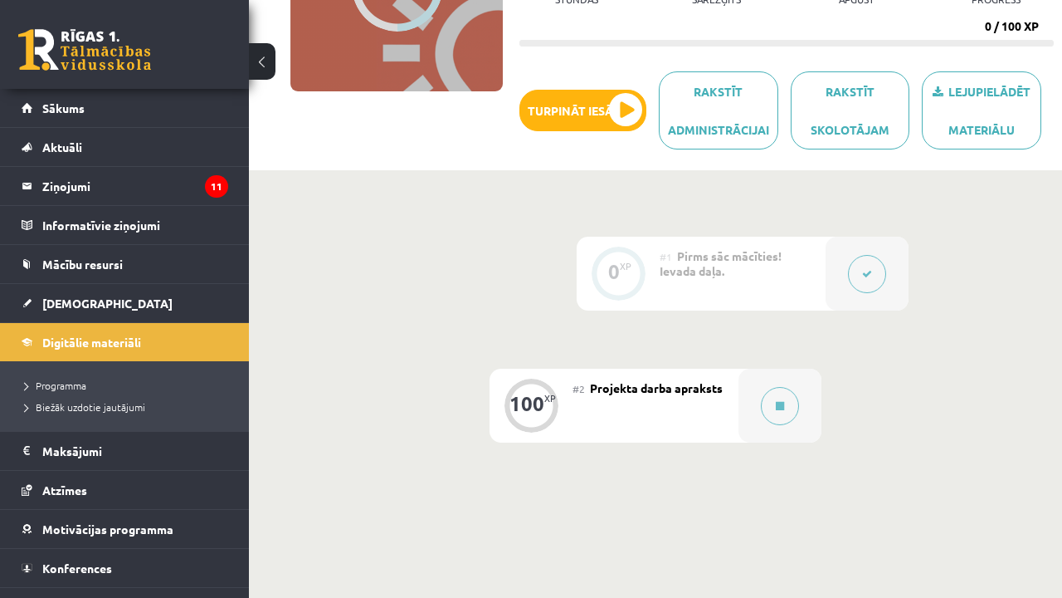
scroll to position [281, 0]
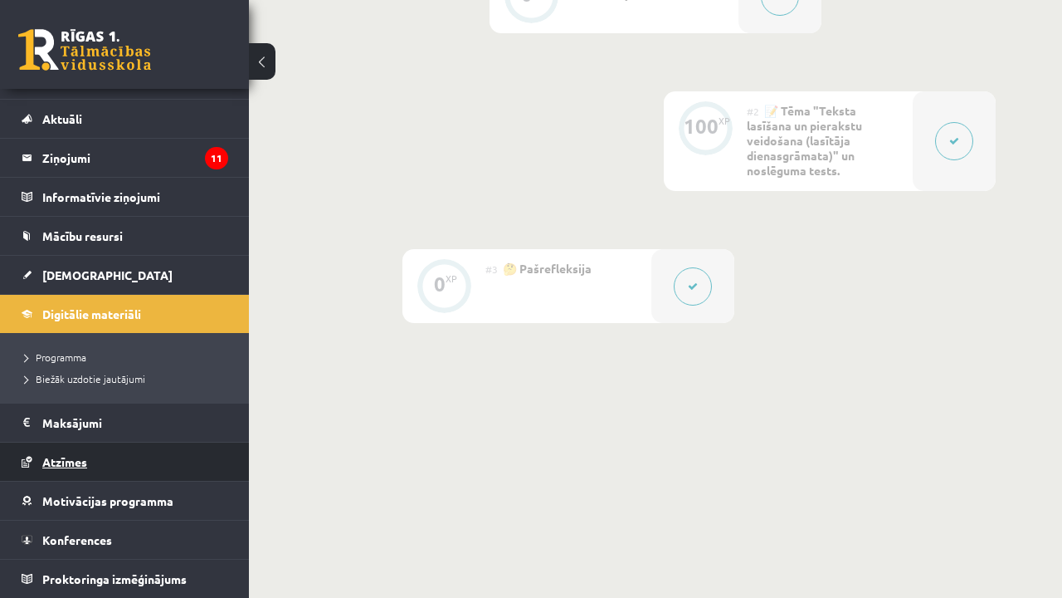
scroll to position [28, 0]
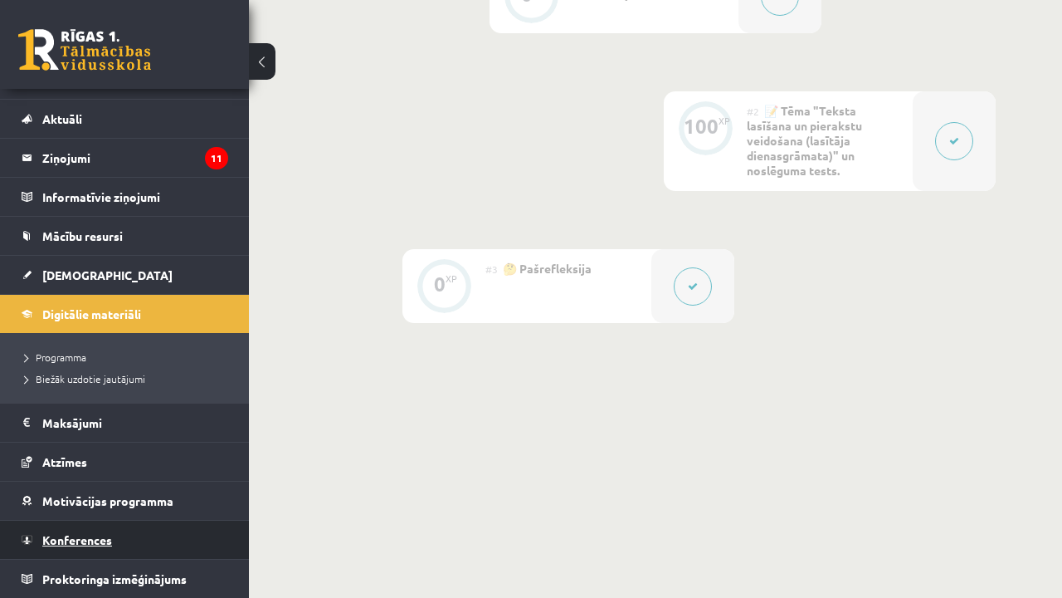
click at [131, 539] on link "Konferences" at bounding box center [125, 539] width 207 height 38
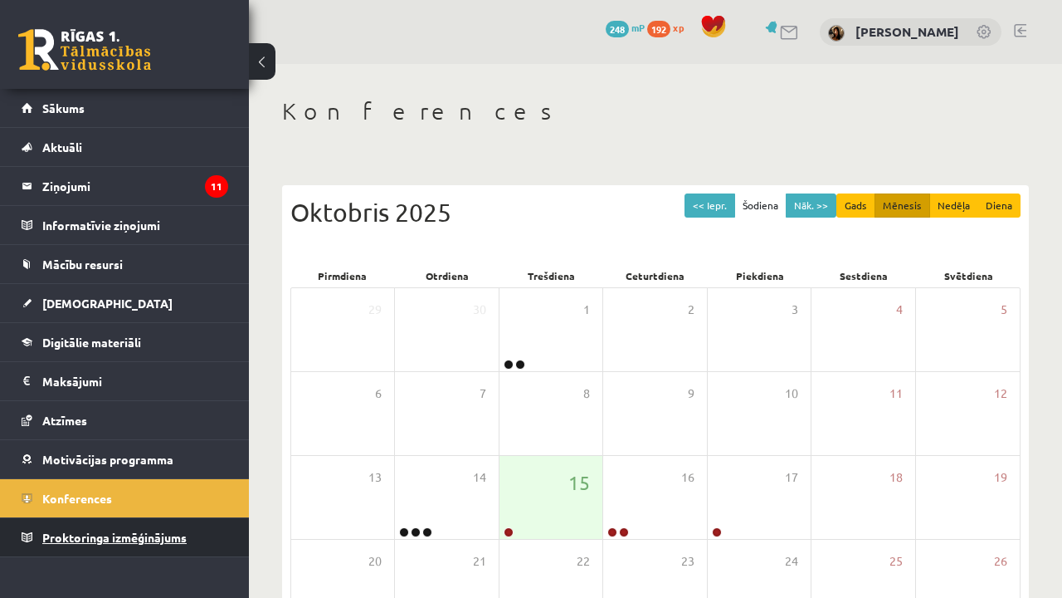
click at [145, 549] on link "Proktoringa izmēģinājums" at bounding box center [125, 537] width 207 height 38
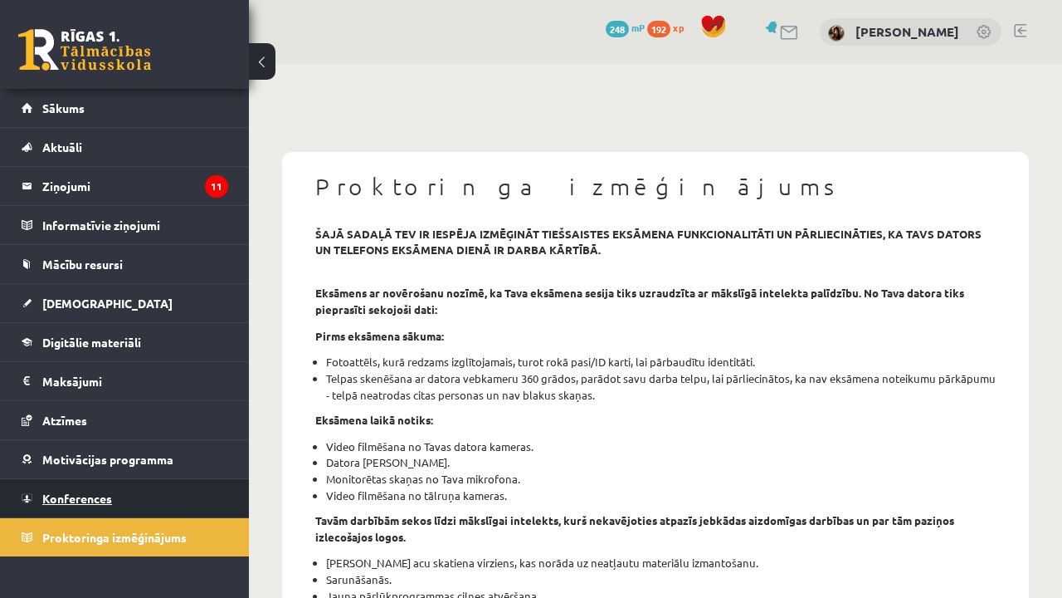
click at [146, 490] on link "Konferences" at bounding box center [125, 498] width 207 height 38
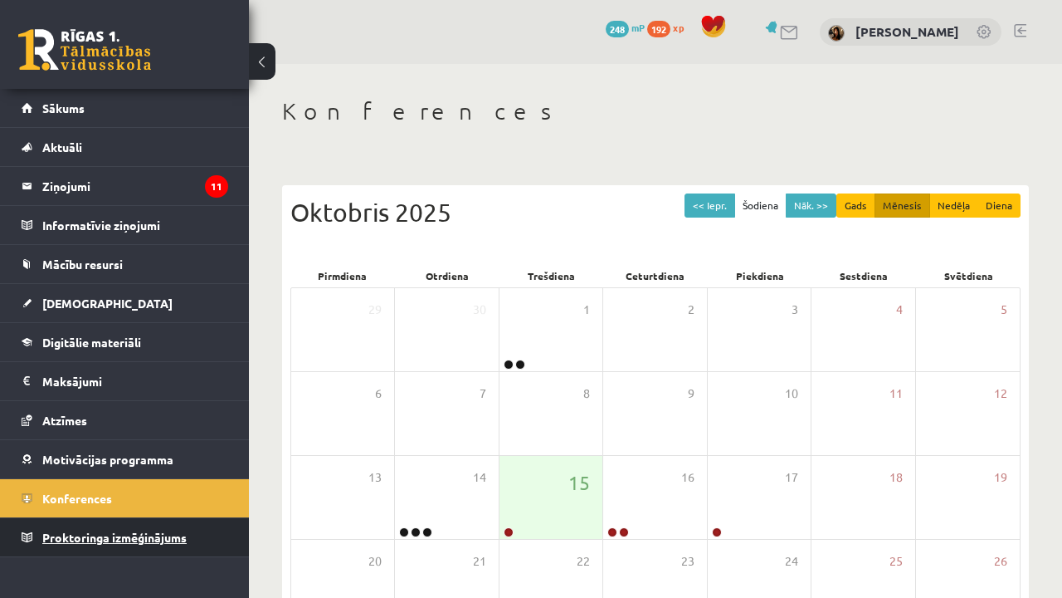
click at [134, 545] on link "Proktoringa izmēģinājums" at bounding box center [125, 537] width 207 height 38
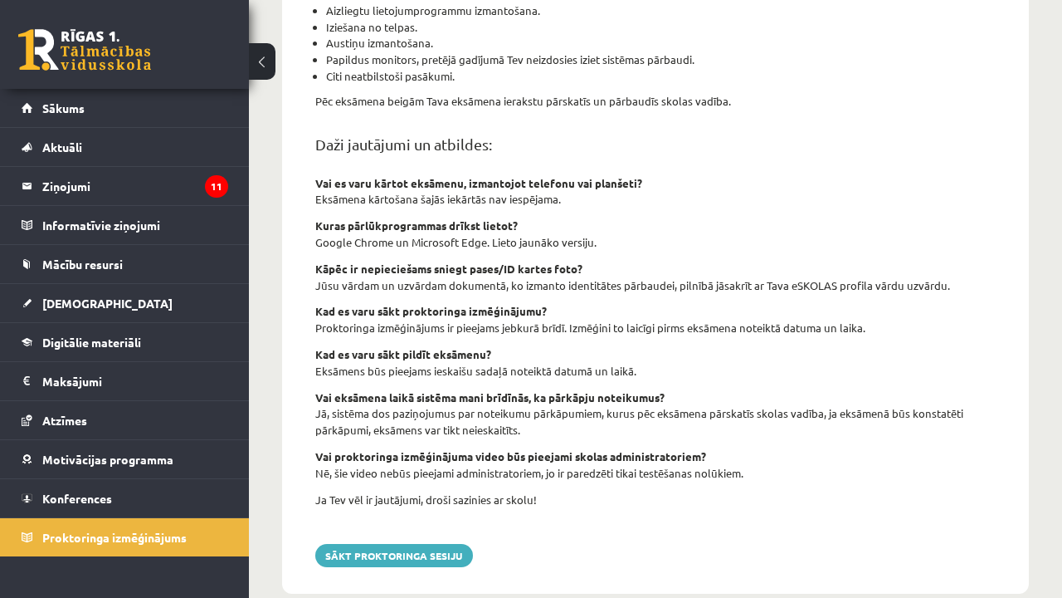
scroll to position [601, 0]
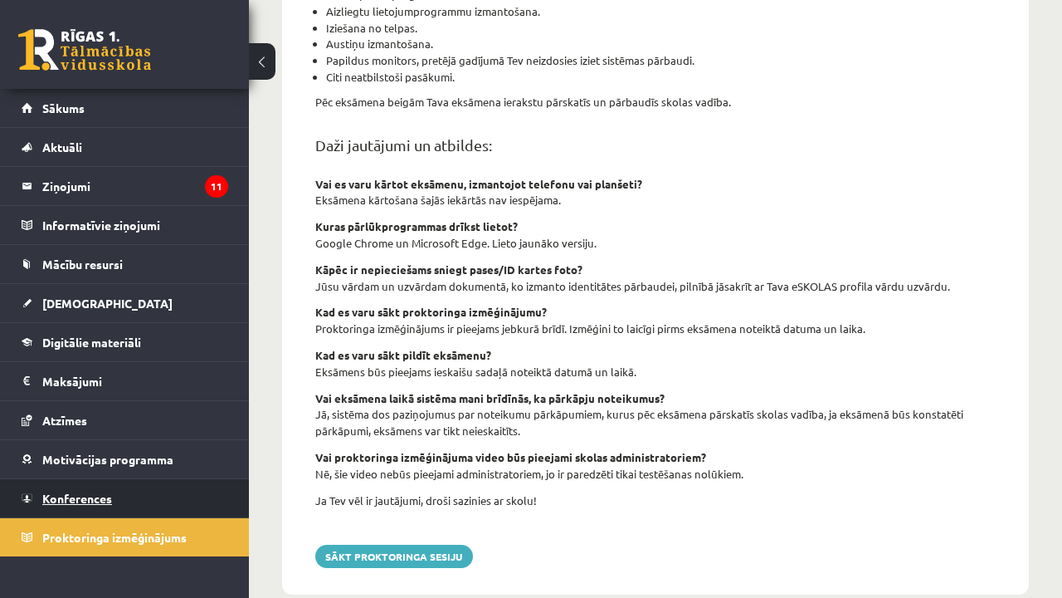
click at [139, 500] on link "Konferences" at bounding box center [125, 498] width 207 height 38
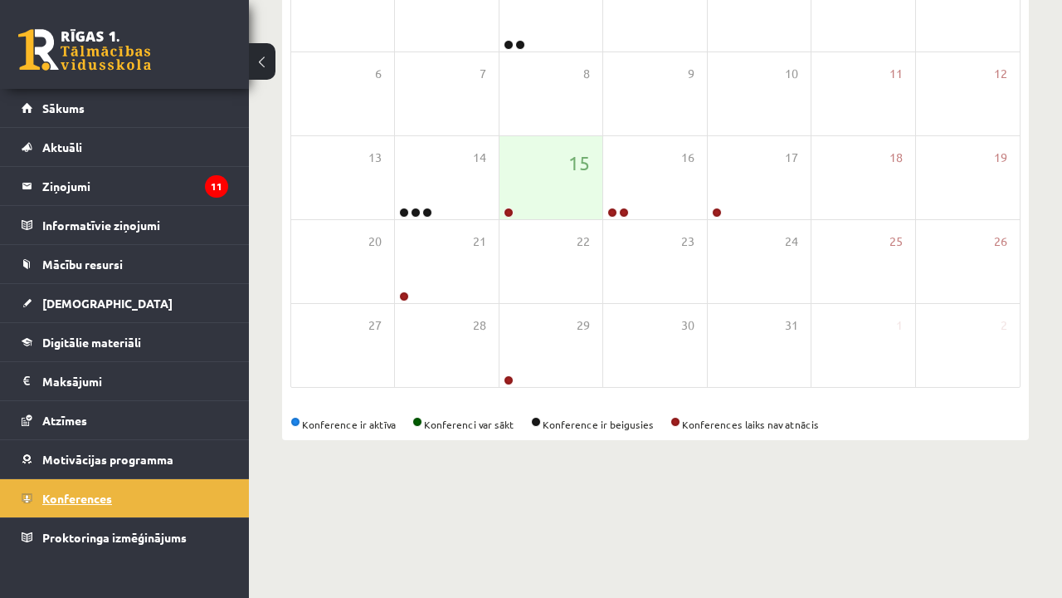
scroll to position [195, 0]
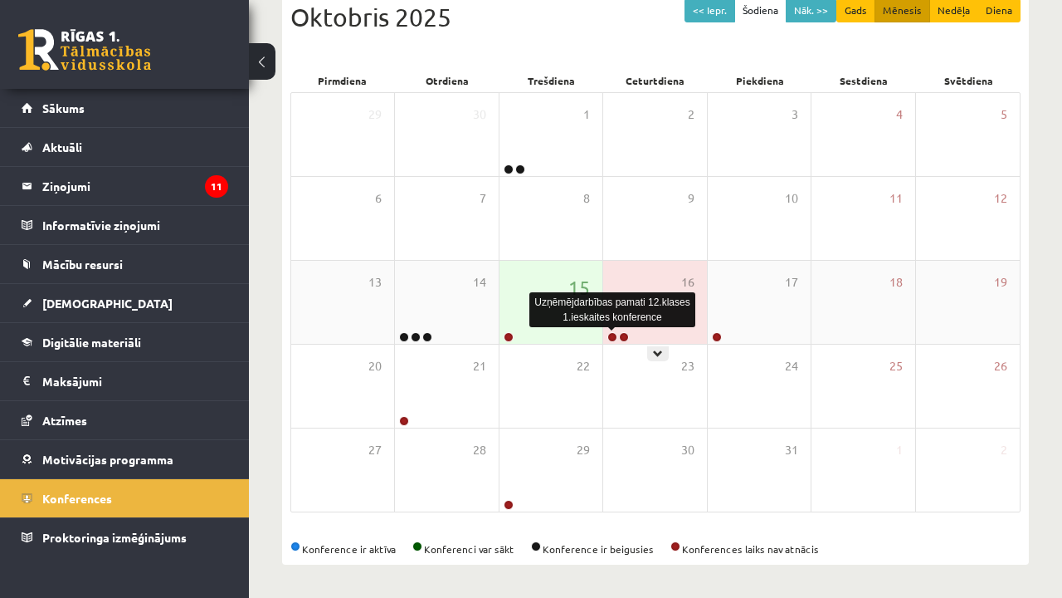
click at [614, 334] on link at bounding box center [613, 337] width 10 height 10
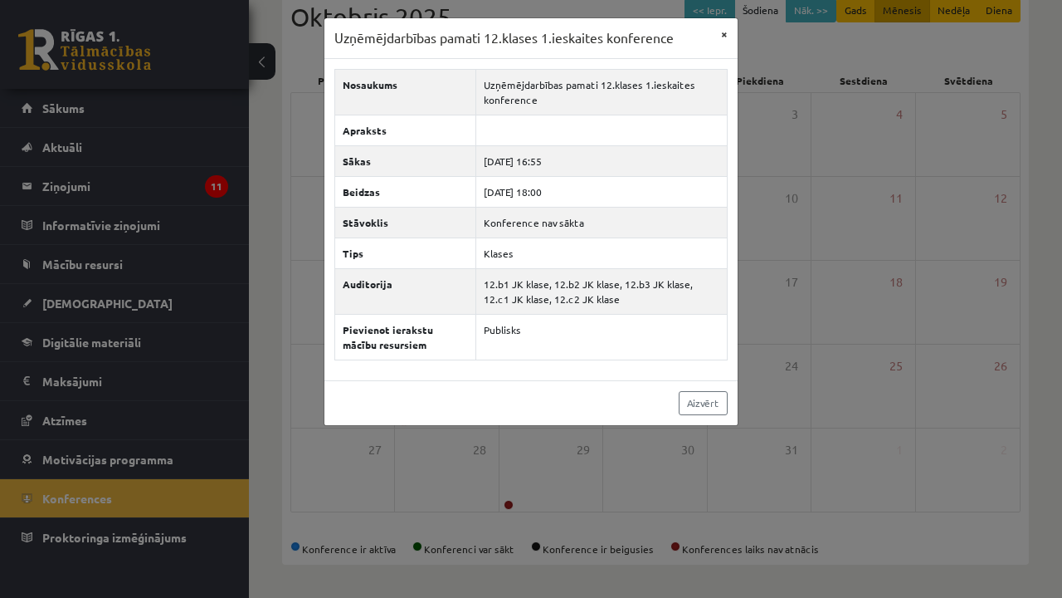
click at [722, 33] on button "×" at bounding box center [724, 34] width 27 height 32
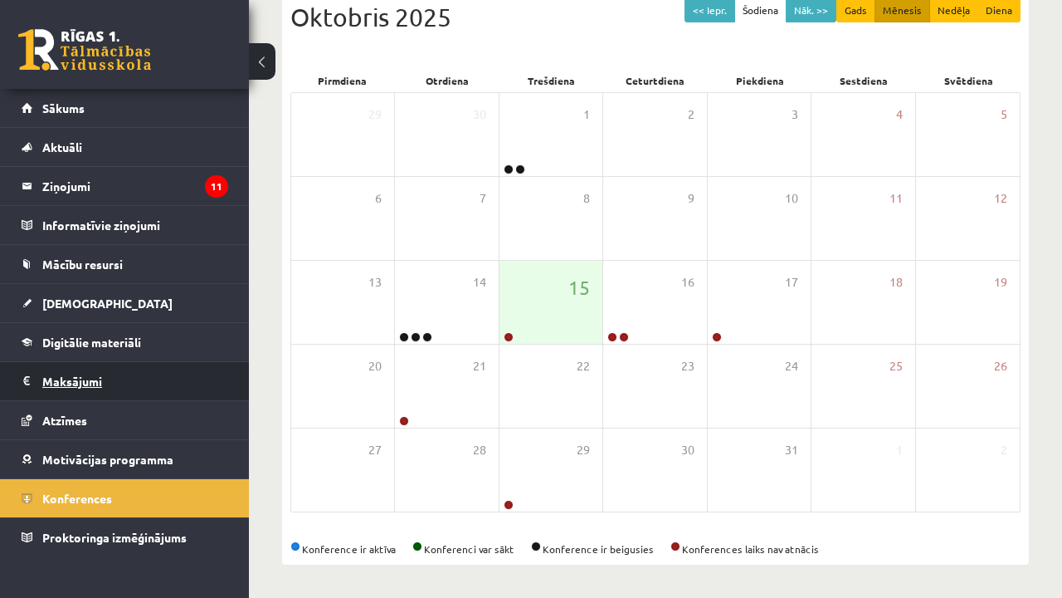
click at [83, 383] on legend "Maksājumi 0" at bounding box center [135, 381] width 186 height 38
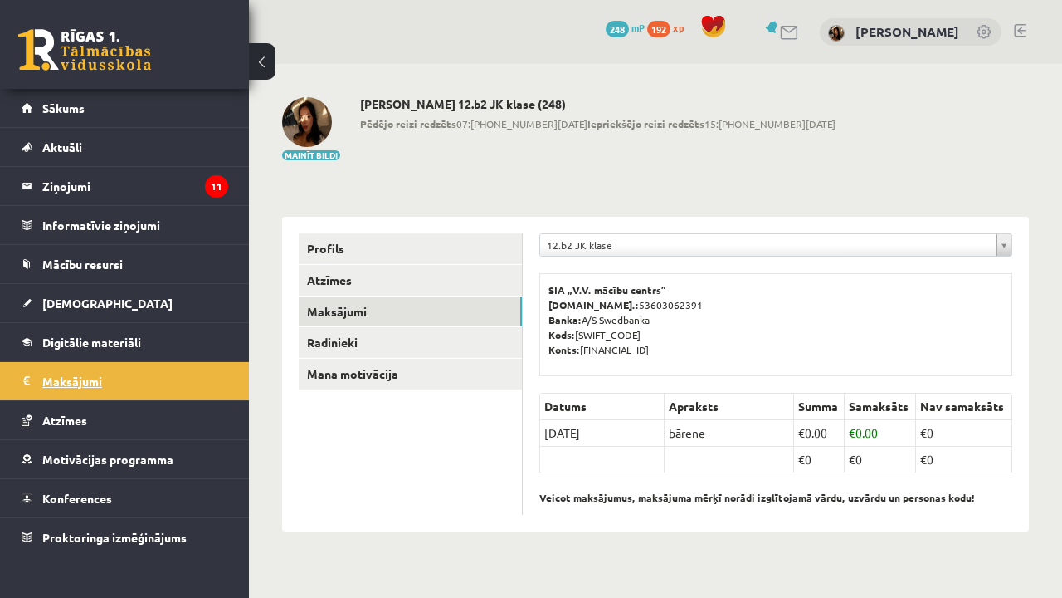
click at [93, 364] on legend "Maksājumi 0" at bounding box center [135, 381] width 186 height 38
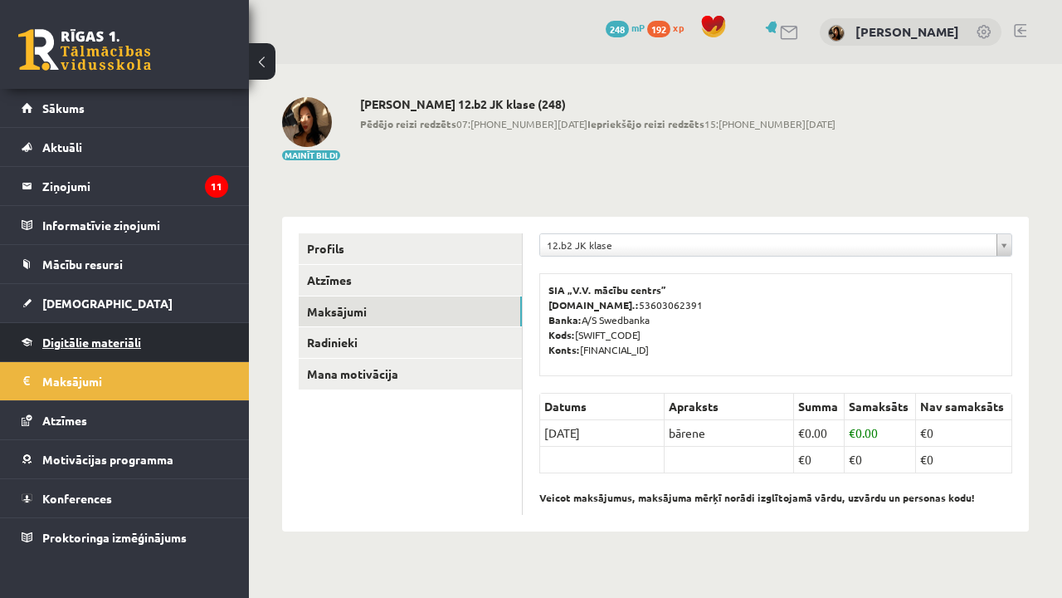
click at [110, 340] on span "Digitālie materiāli" at bounding box center [91, 341] width 99 height 15
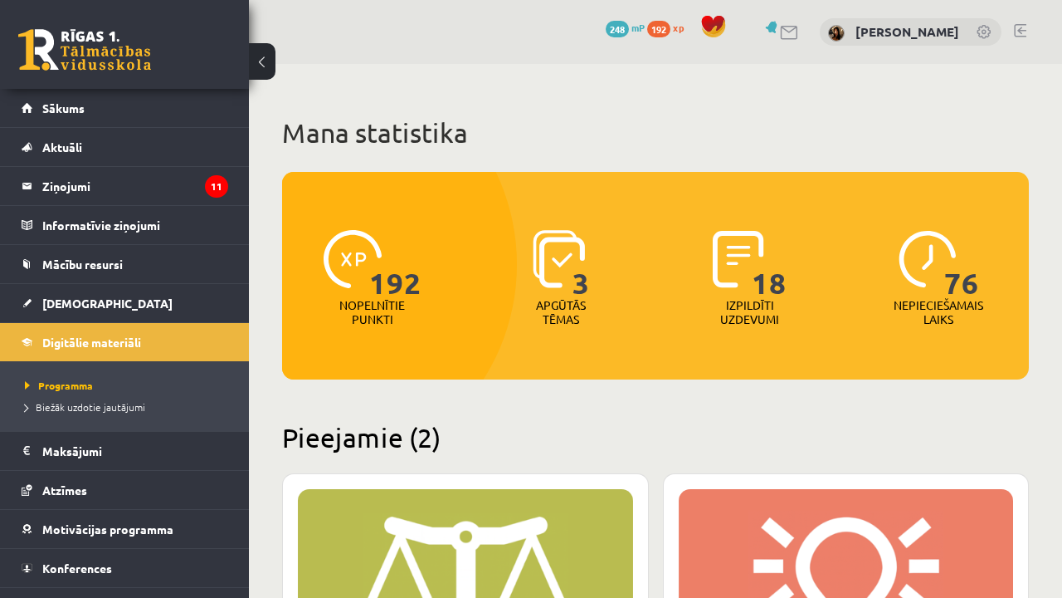
click at [584, 301] on p "Apgūtās tēmas" at bounding box center [561, 312] width 65 height 28
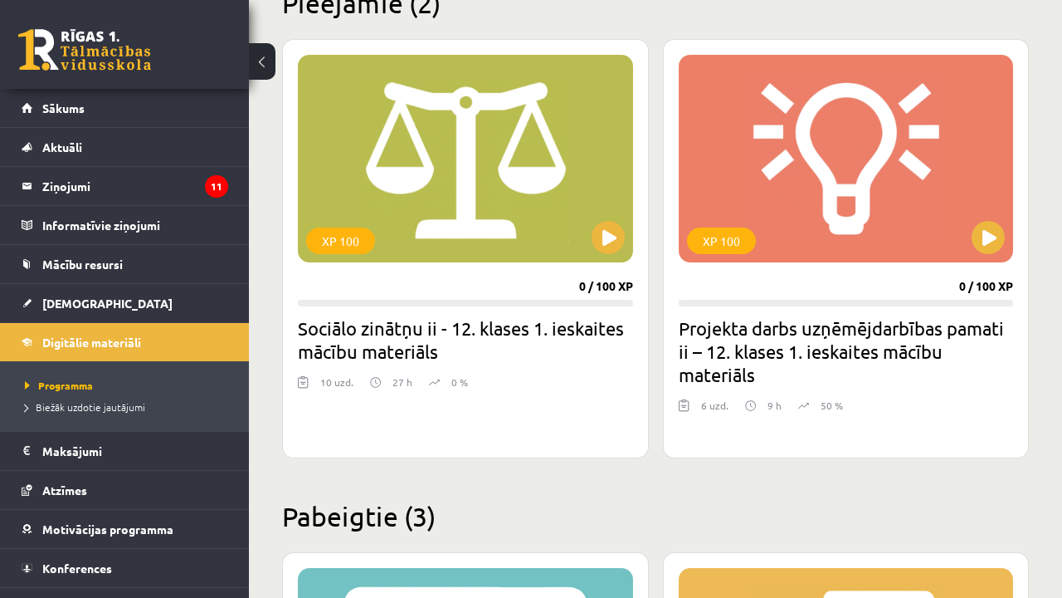
scroll to position [435, 0]
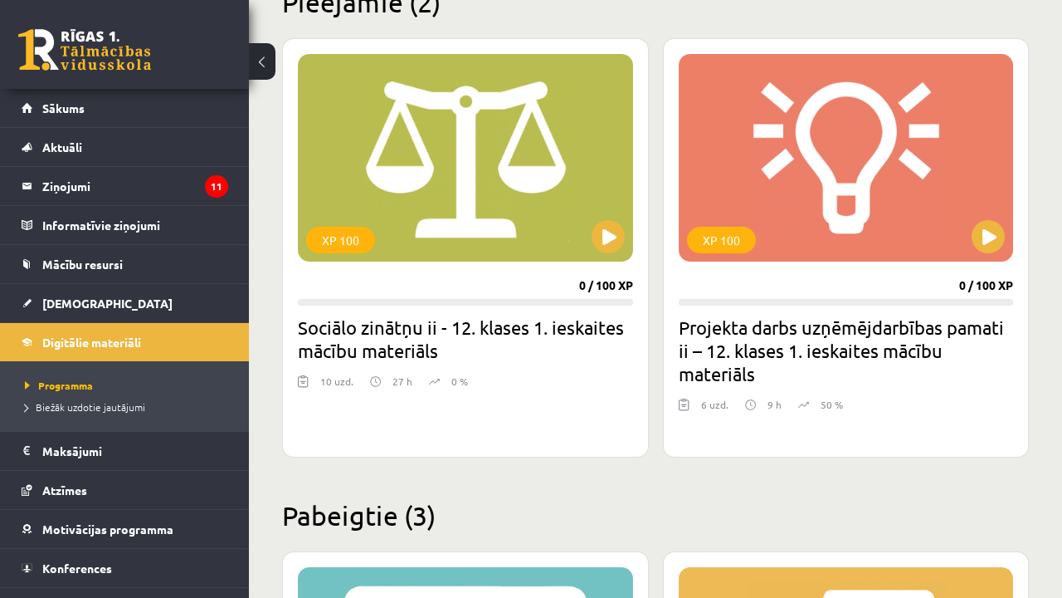
click at [940, 359] on h2 "Projekta darbs uzņēmējdarbības pamati ii – 12. klases 1. ieskaites mācību mater…" at bounding box center [846, 350] width 335 height 70
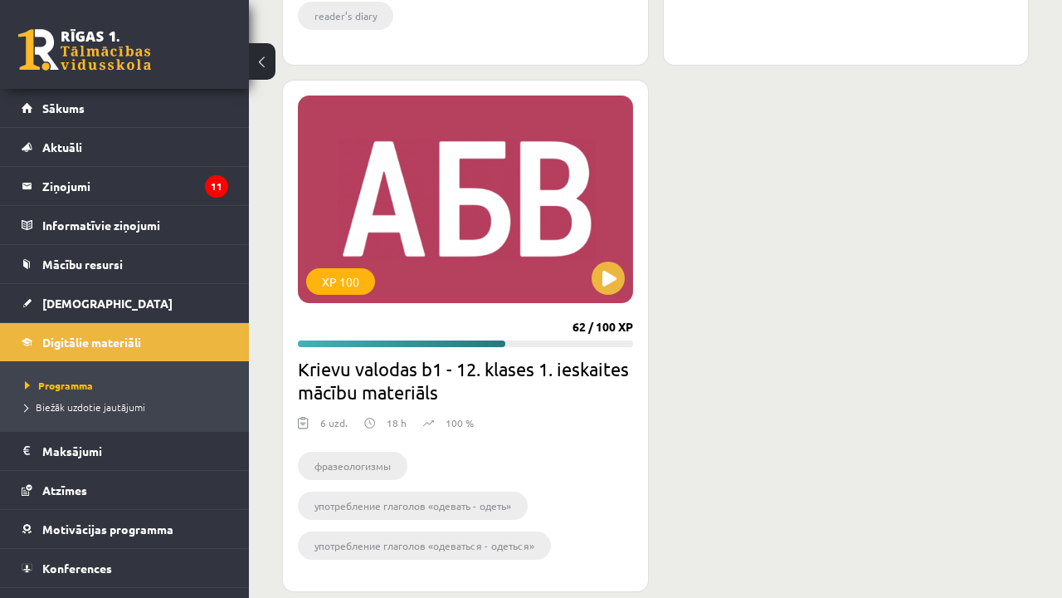
scroll to position [1415, 0]
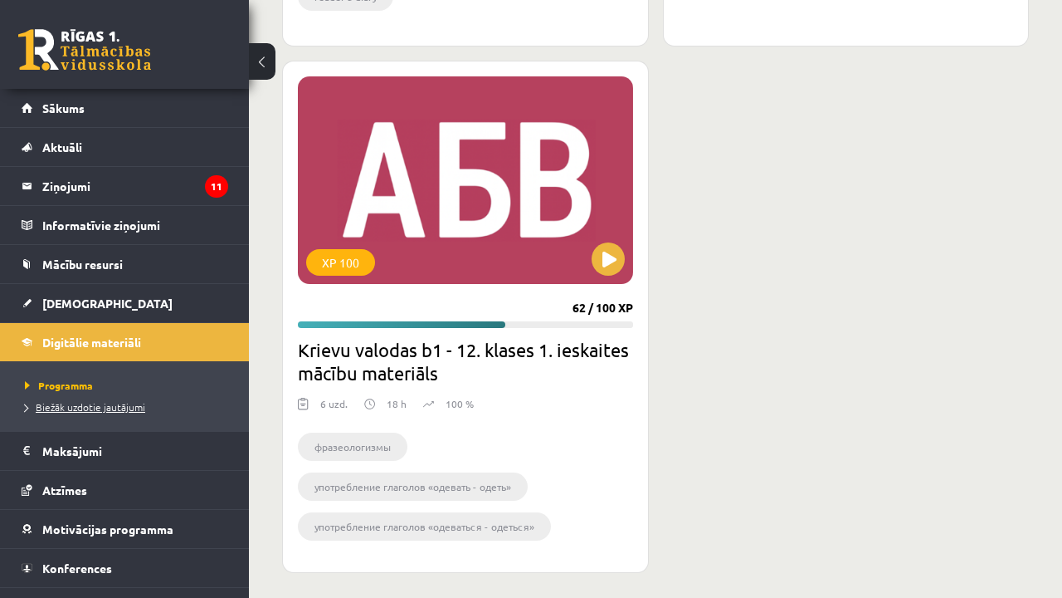
click at [96, 409] on span "Biežāk uzdotie jautājumi" at bounding box center [85, 406] width 120 height 13
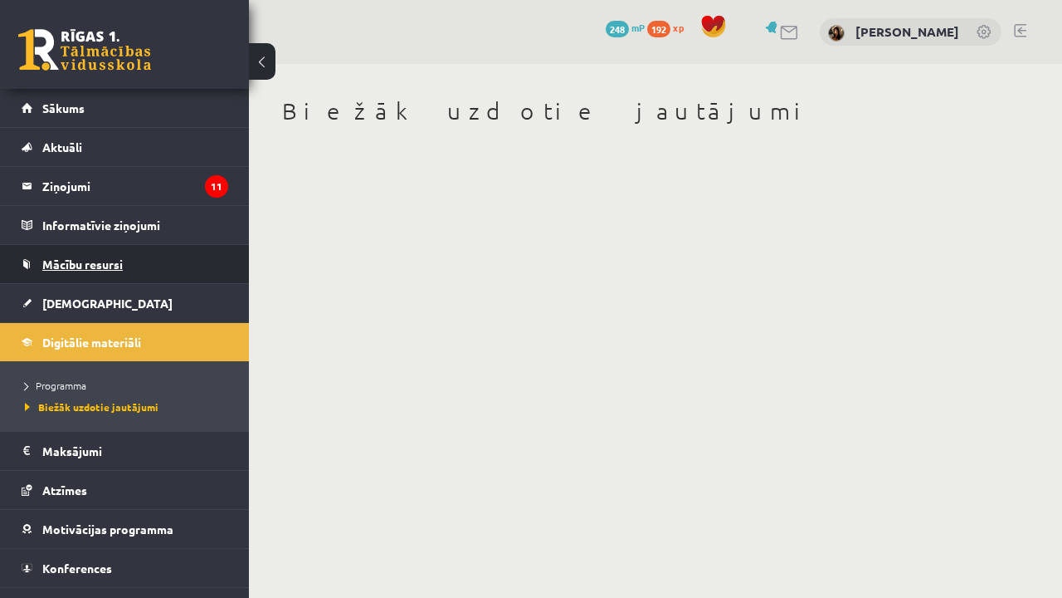
click at [124, 256] on link "Mācību resursi" at bounding box center [125, 264] width 207 height 38
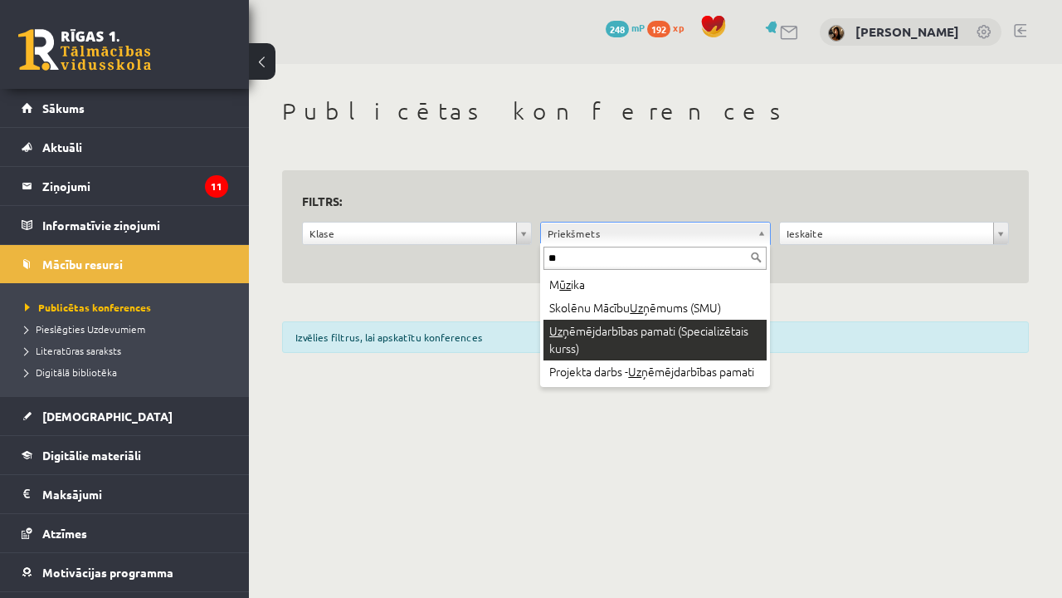
type input "**"
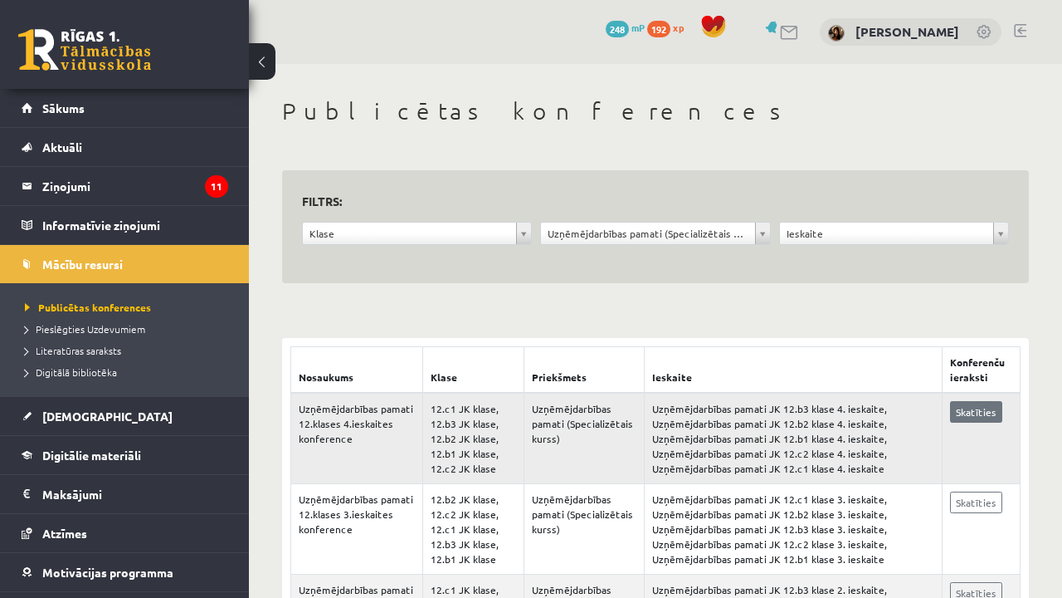
click at [988, 417] on link "Skatīties" at bounding box center [976, 412] width 52 height 22
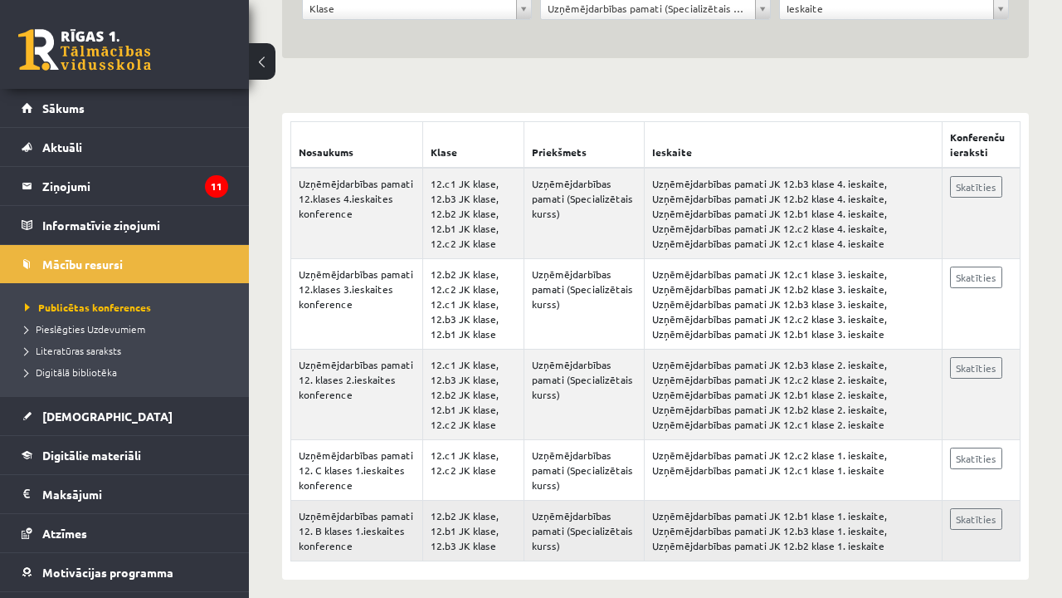
scroll to position [224, 0]
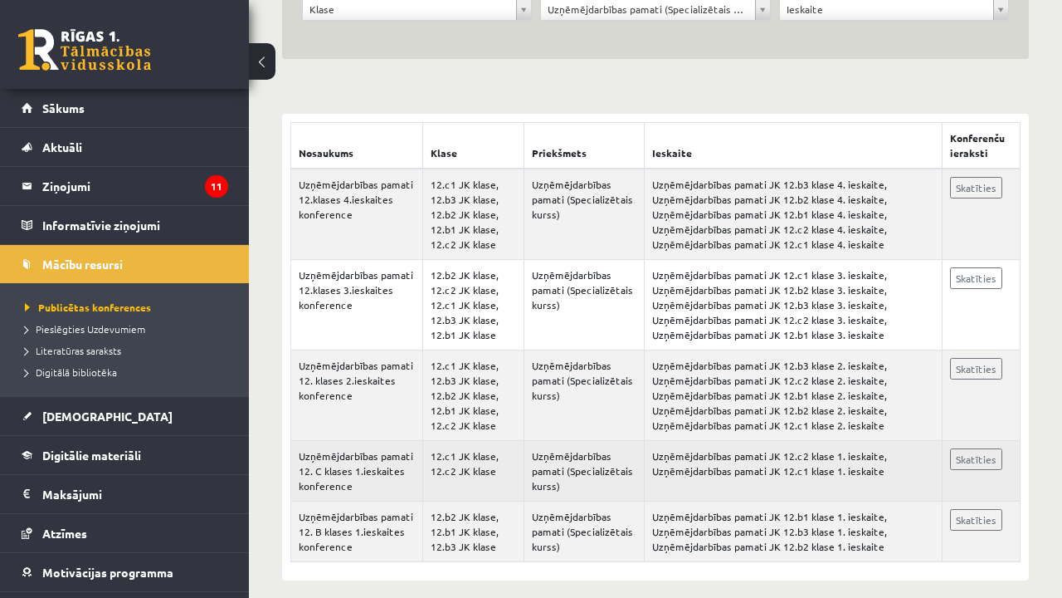
drag, startPoint x: 974, startPoint y: 417, endPoint x: 974, endPoint y: 443, distance: 25.7
click at [974, 443] on td "Skatīties" at bounding box center [981, 471] width 78 height 61
click at [975, 448] on link "Skatīties" at bounding box center [976, 459] width 52 height 22
